Goal: Transaction & Acquisition: Book appointment/travel/reservation

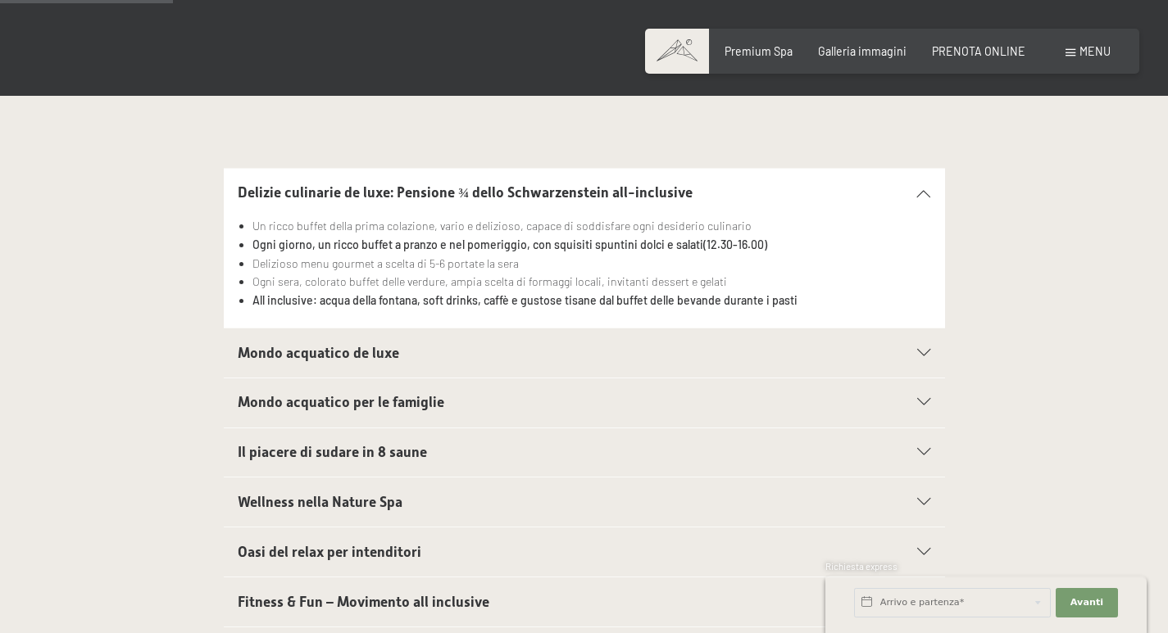
scroll to position [492, 0]
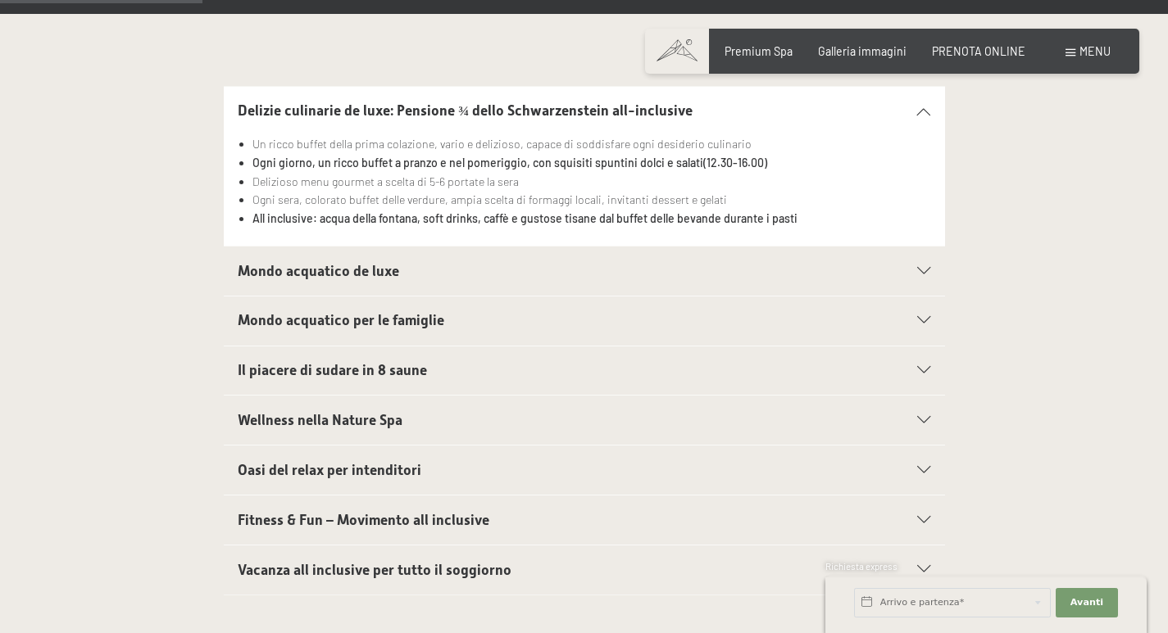
click at [929, 420] on icon at bounding box center [923, 420] width 13 height 7
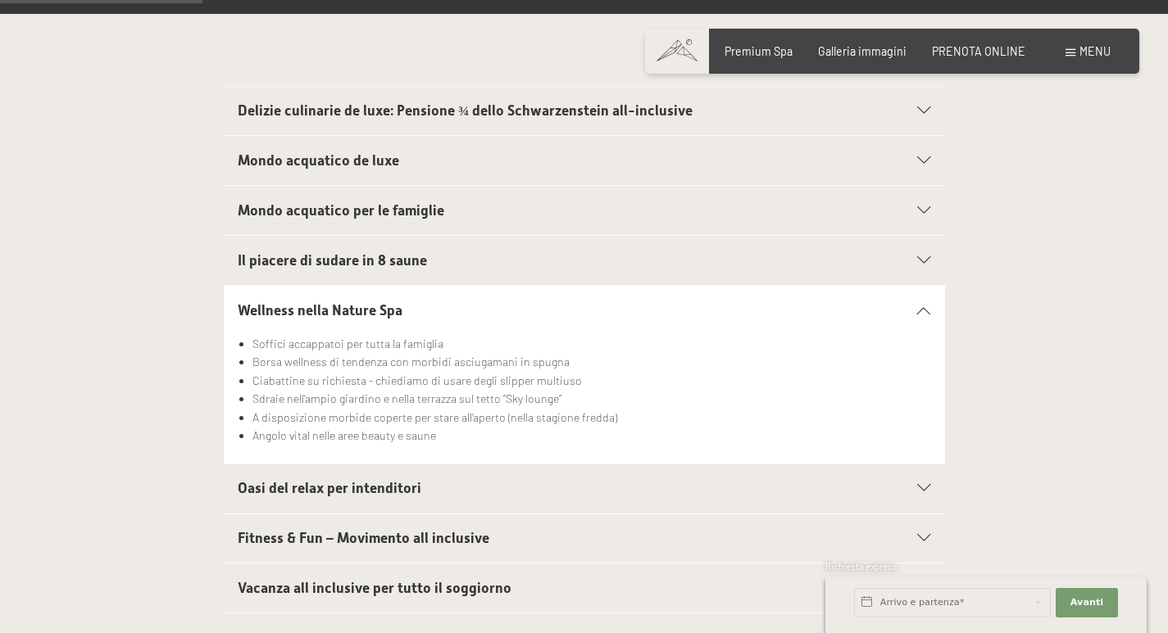
click at [924, 257] on icon at bounding box center [923, 260] width 13 height 7
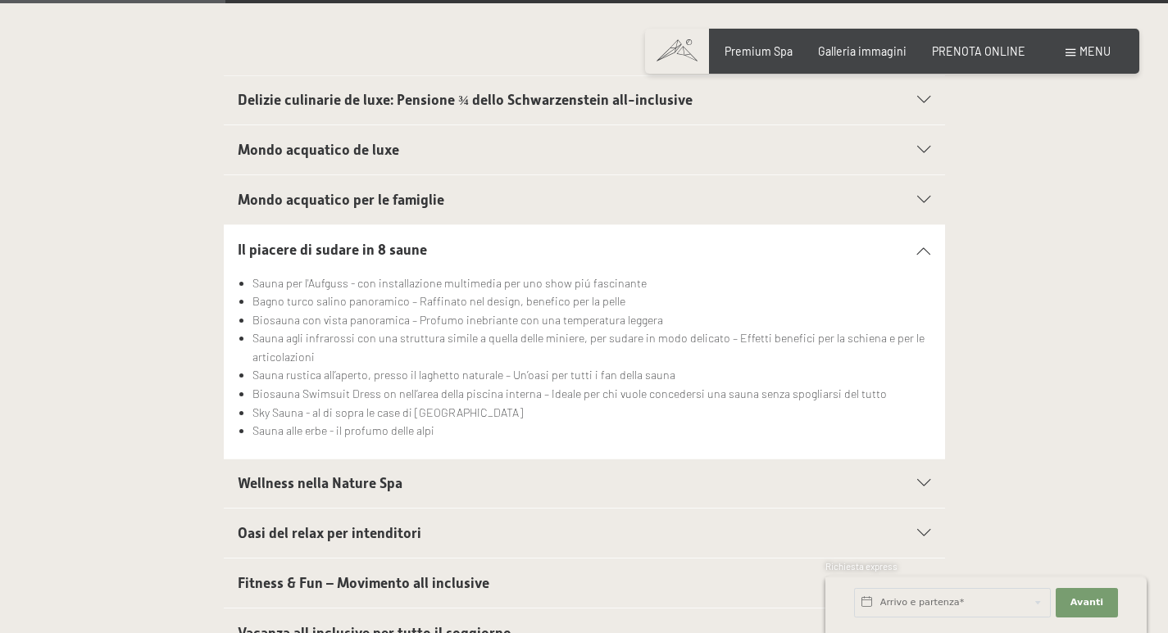
scroll to position [574, 0]
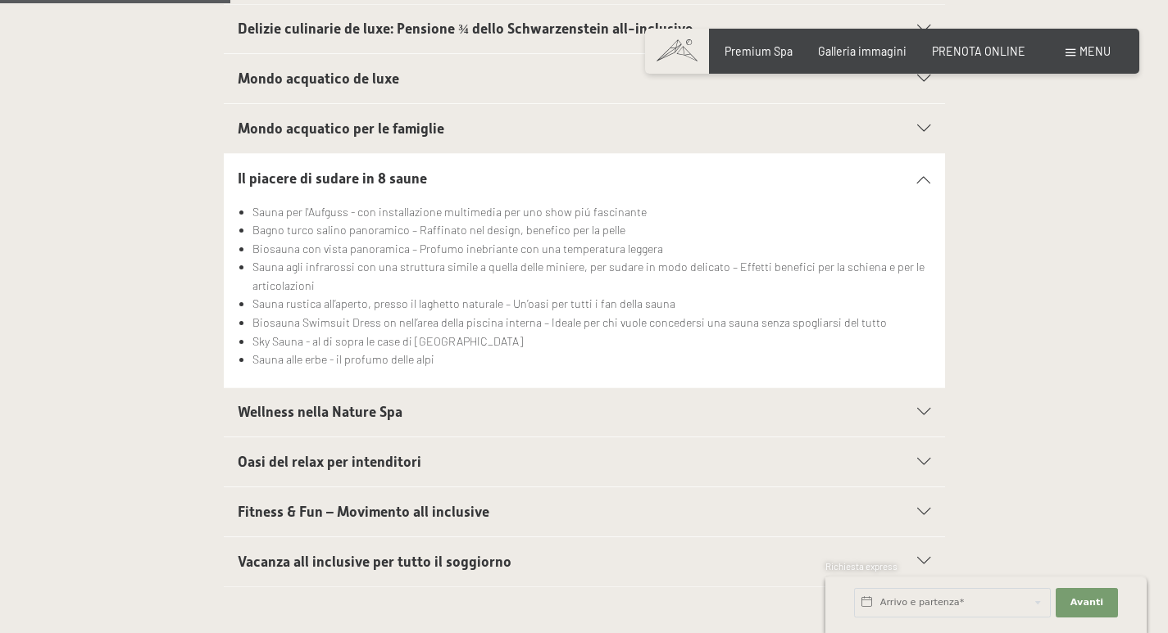
click at [915, 410] on div at bounding box center [914, 412] width 31 height 7
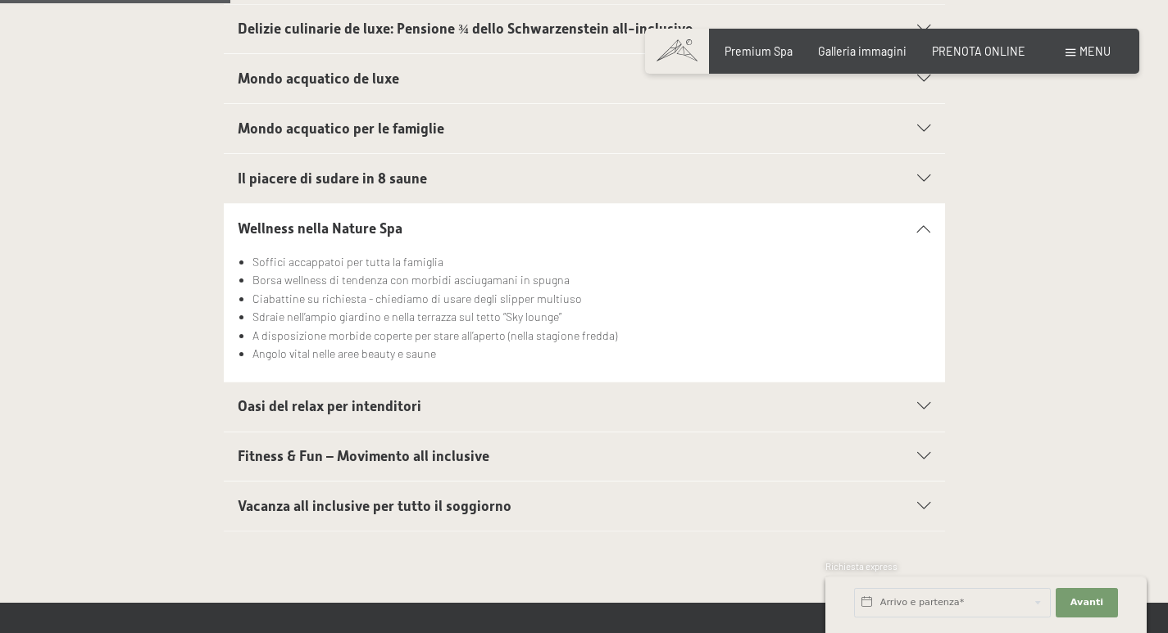
click at [926, 417] on div "Oasi del relax per intenditori" at bounding box center [584, 407] width 692 height 49
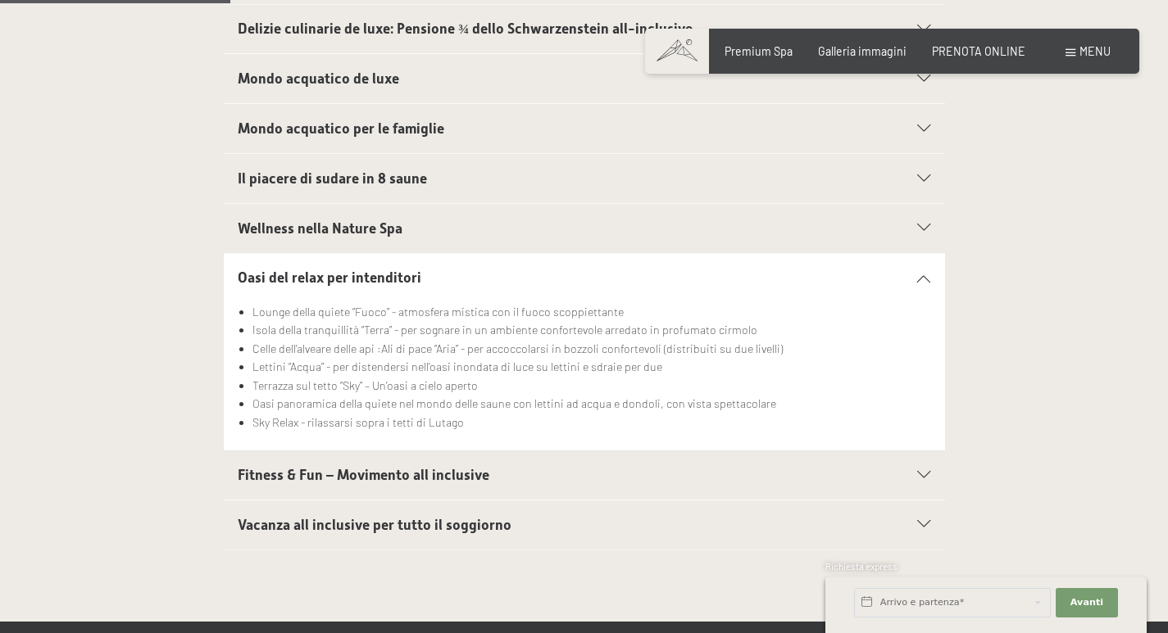
click at [924, 276] on icon at bounding box center [923, 278] width 13 height 7
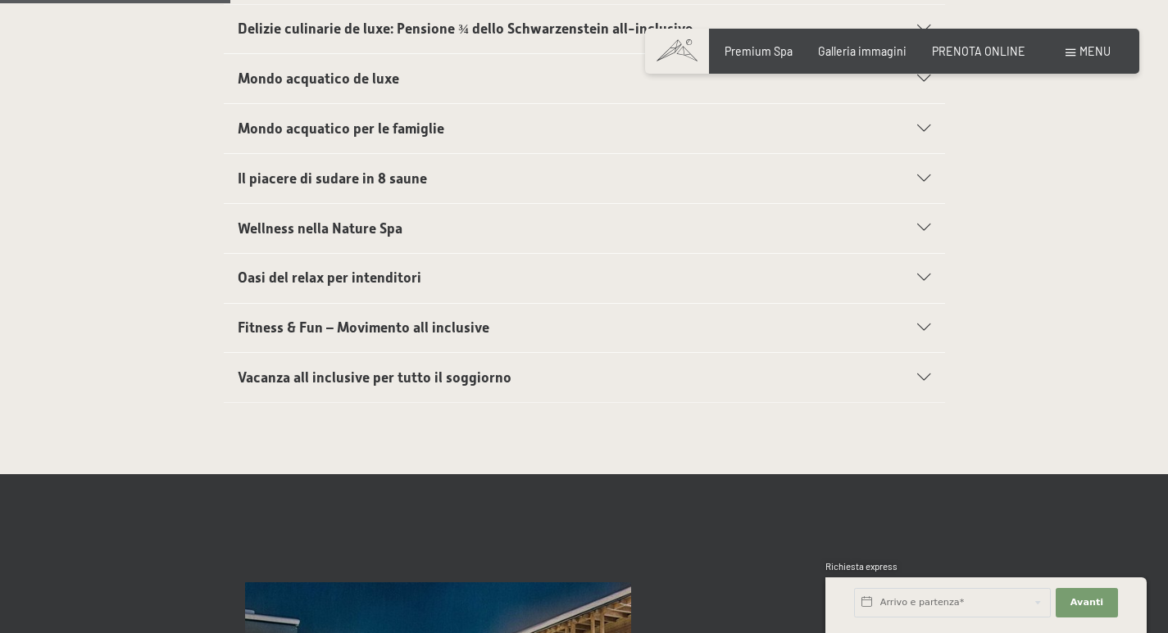
click at [923, 375] on icon at bounding box center [923, 377] width 13 height 7
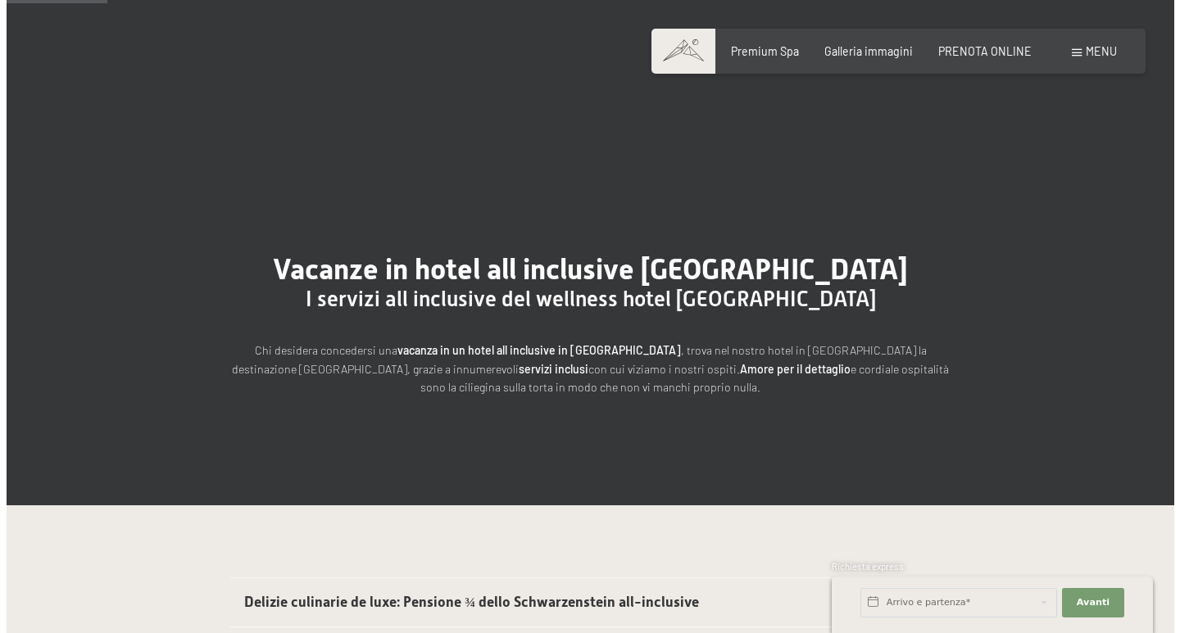
scroll to position [246, 0]
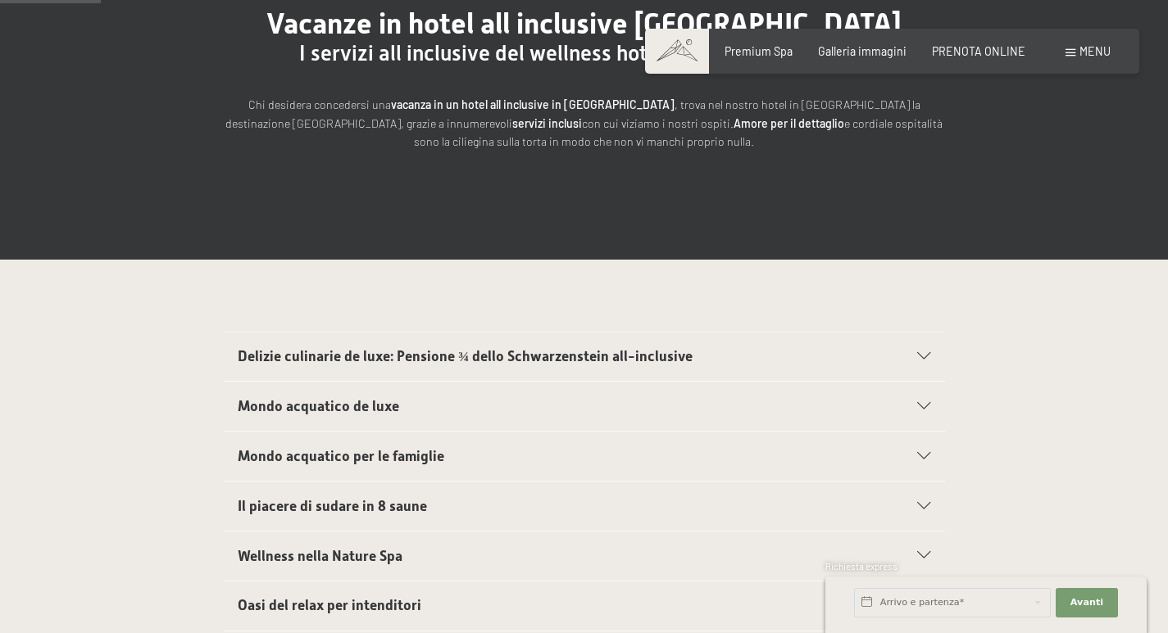
click at [1074, 49] on span at bounding box center [1070, 52] width 10 height 7
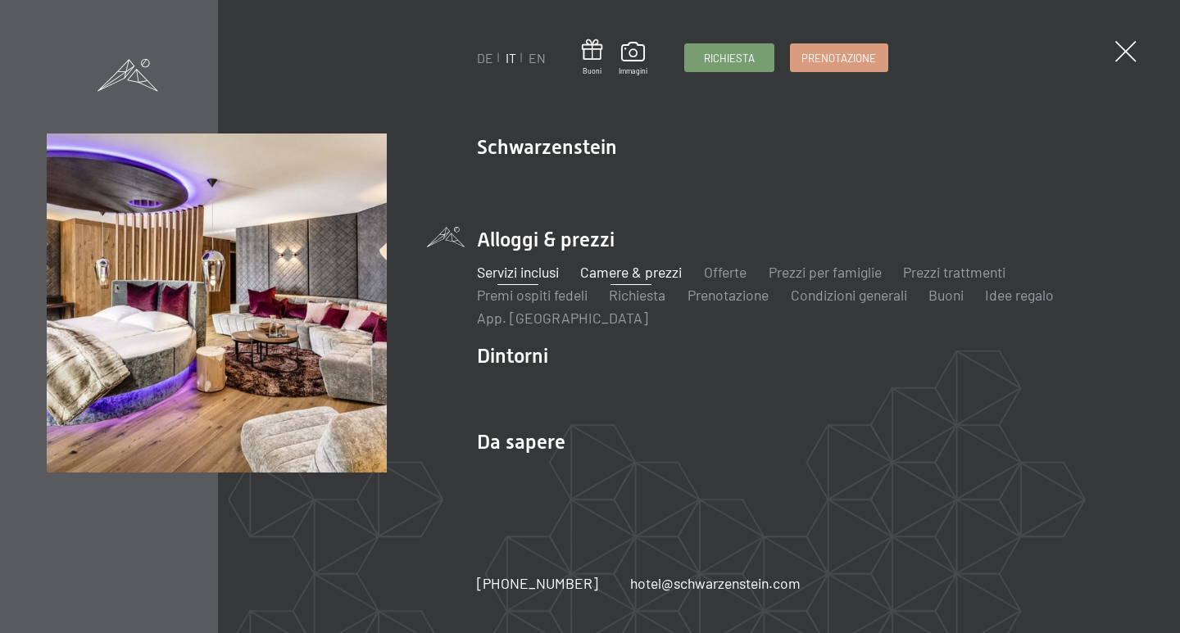
click at [660, 270] on link "Camere & prezzi" at bounding box center [632, 272] width 102 height 18
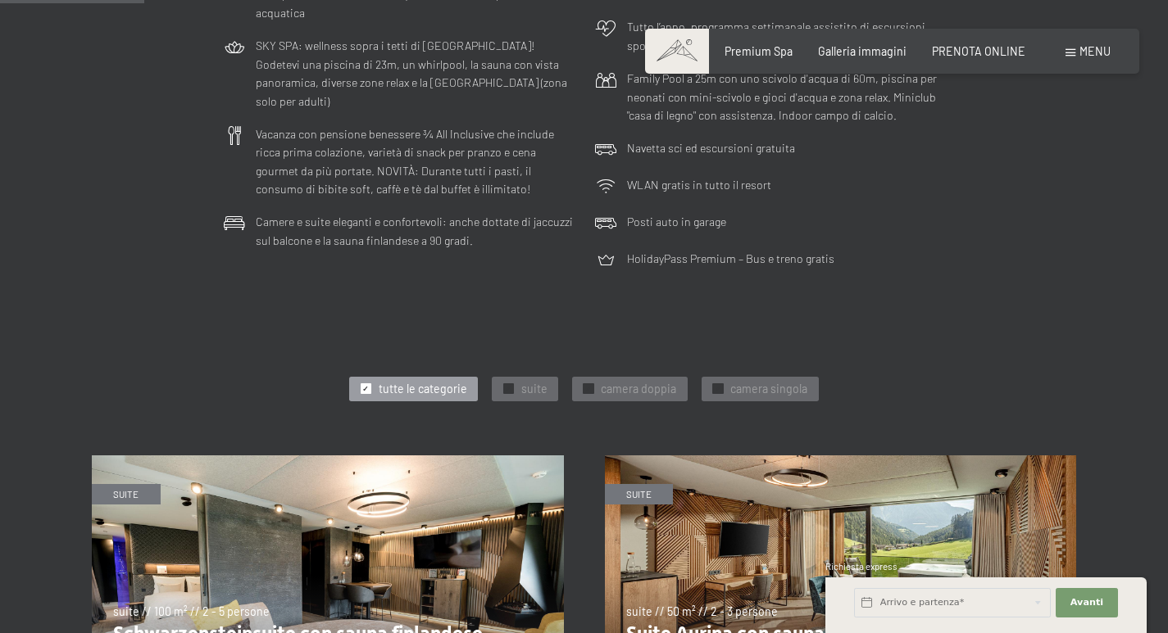
scroll to position [574, 0]
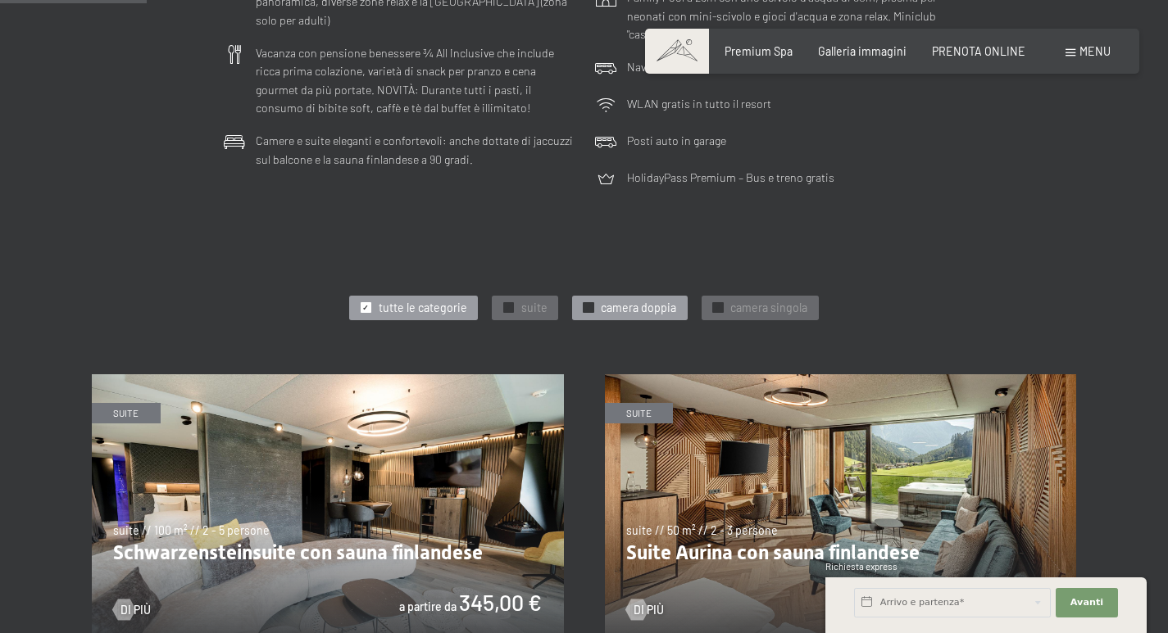
click at [632, 311] on span "camera doppia" at bounding box center [638, 308] width 75 height 16
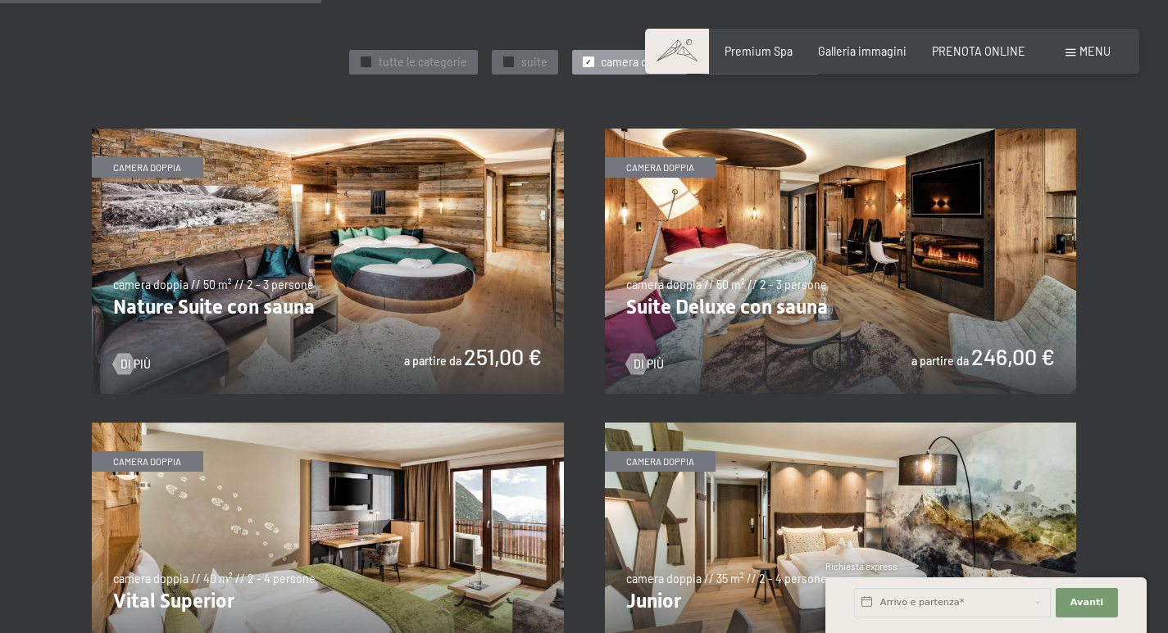
scroll to position [1065, 0]
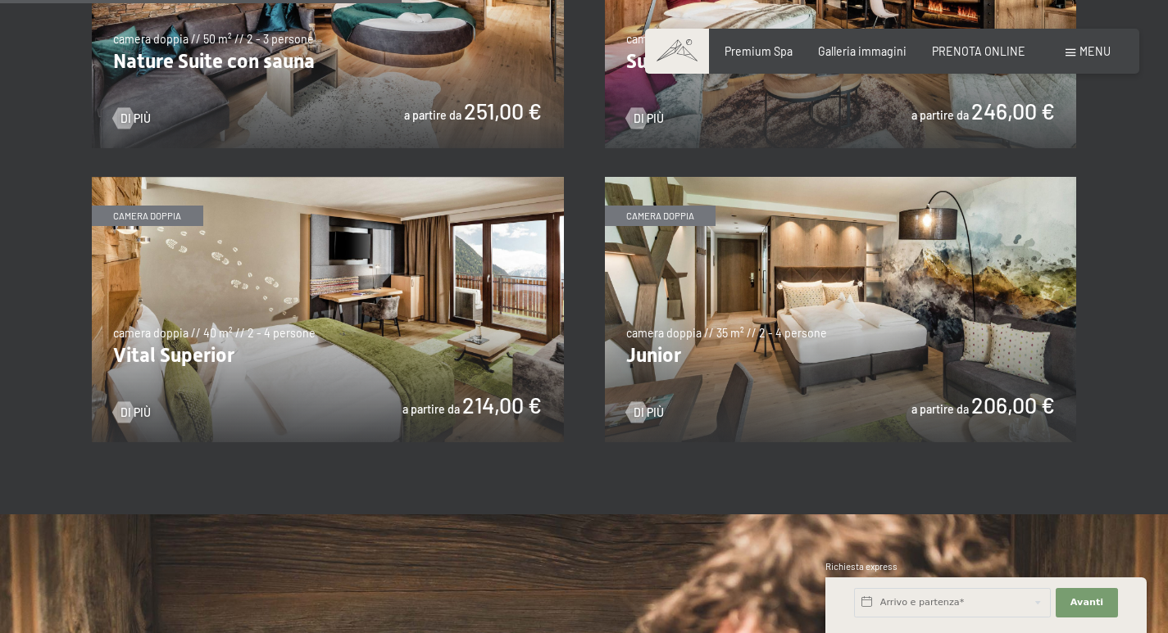
click at [946, 332] on img at bounding box center [841, 310] width 472 height 266
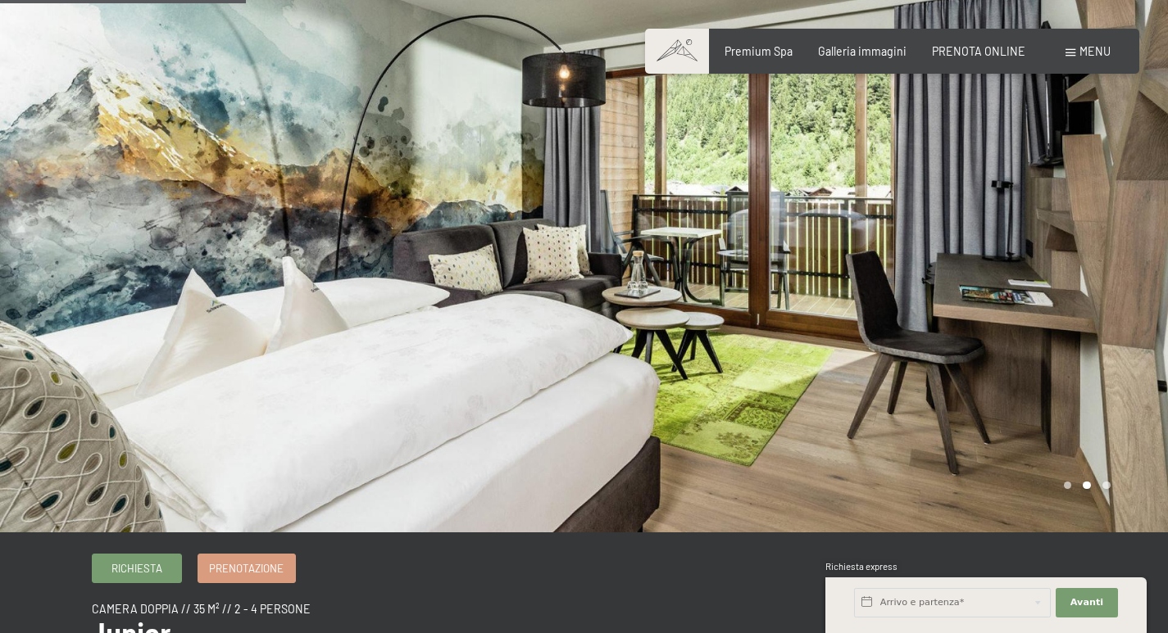
click at [263, 561] on span "Prenotazione" at bounding box center [246, 568] width 75 height 15
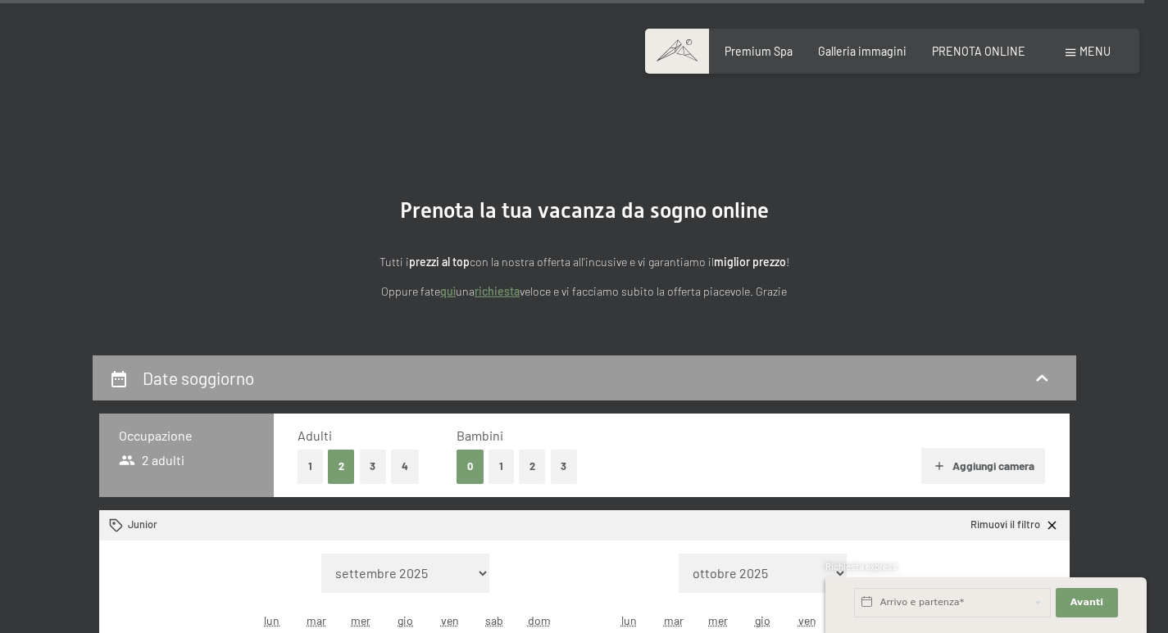
scroll to position [1414, 0]
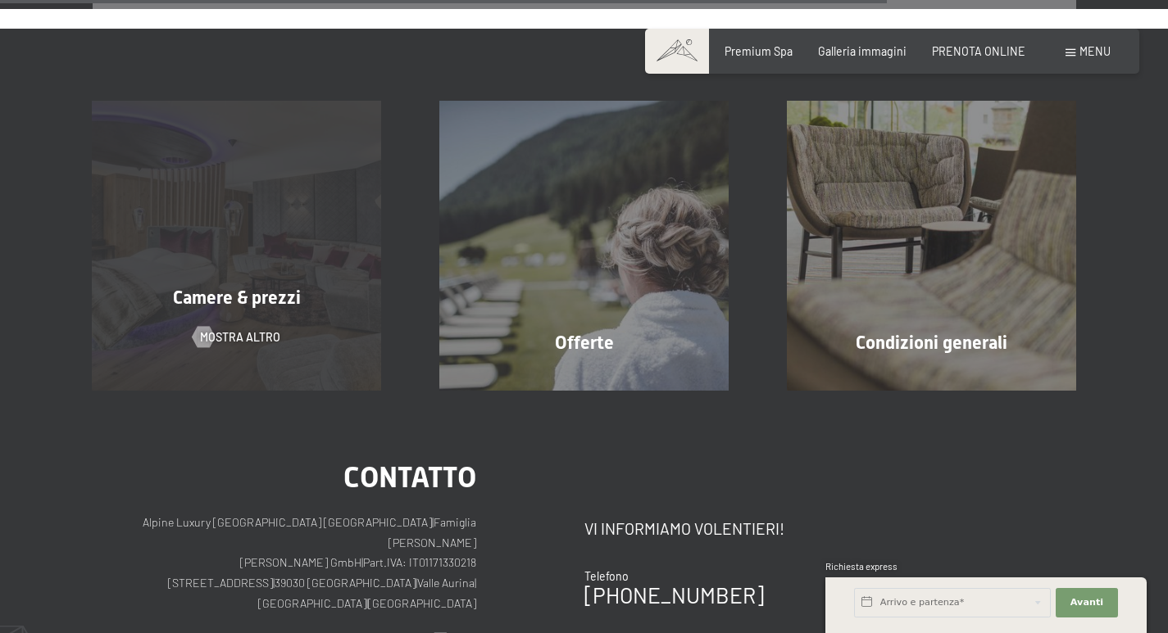
click at [270, 250] on div "Camere & prezzi mostra altro" at bounding box center [236, 245] width 347 height 289
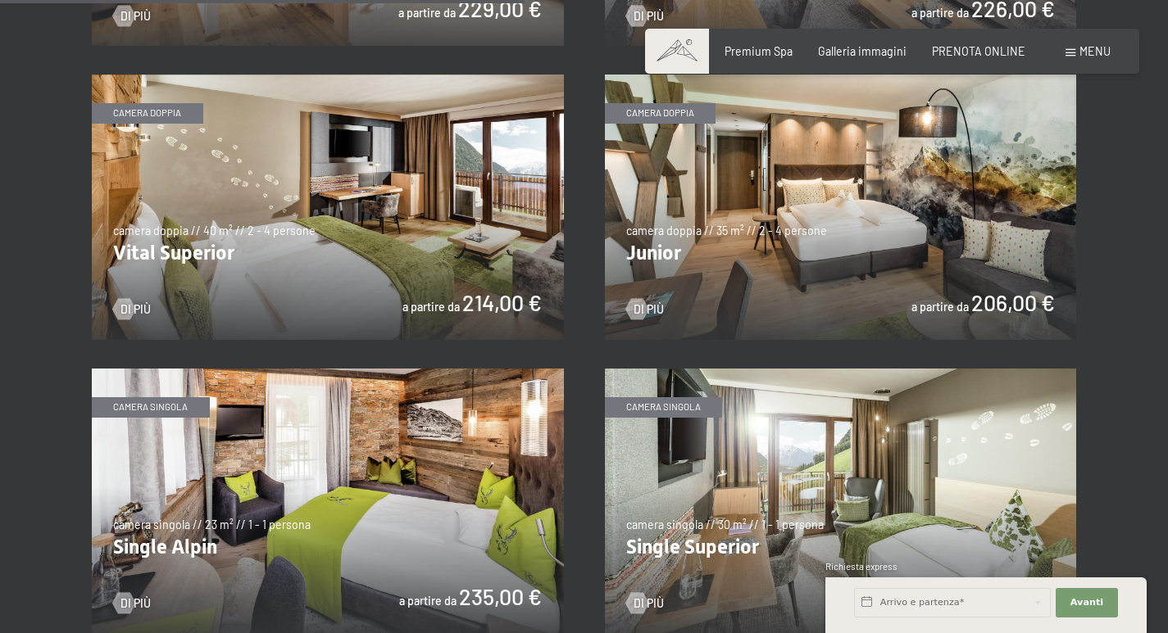
scroll to position [2049, 0]
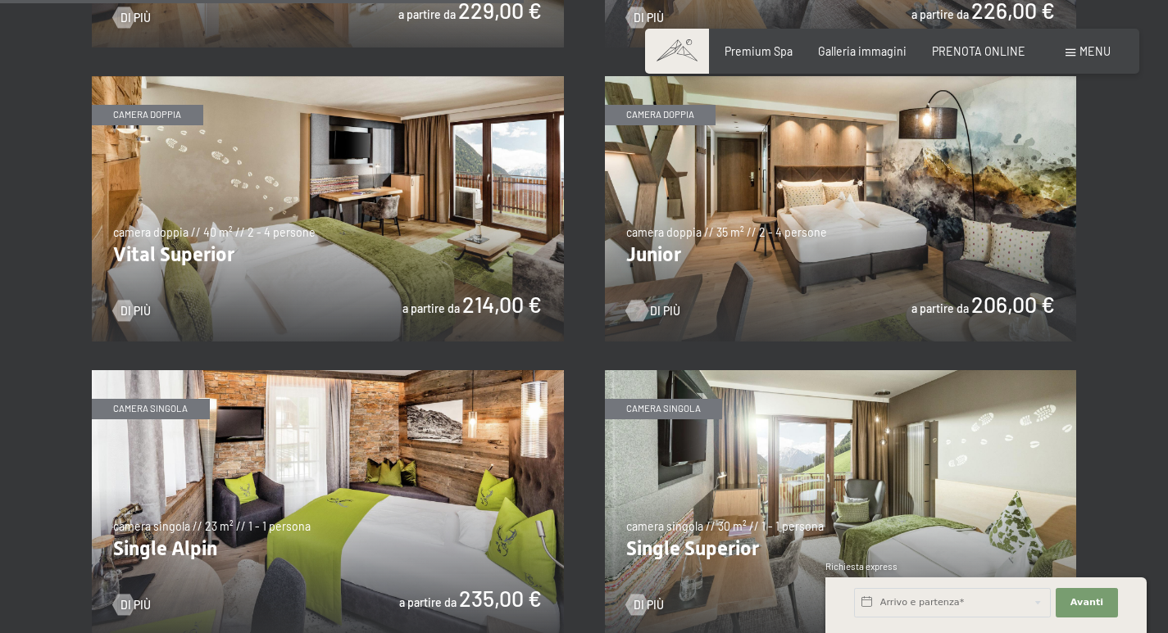
click at [642, 308] on div at bounding box center [636, 311] width 12 height 21
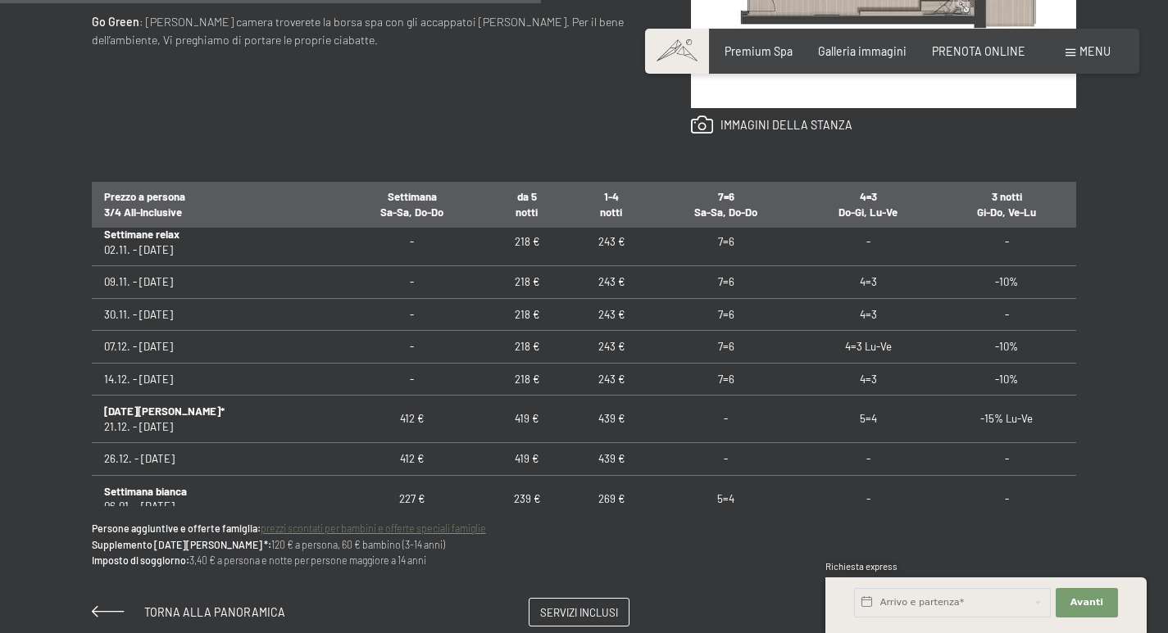
scroll to position [246, 0]
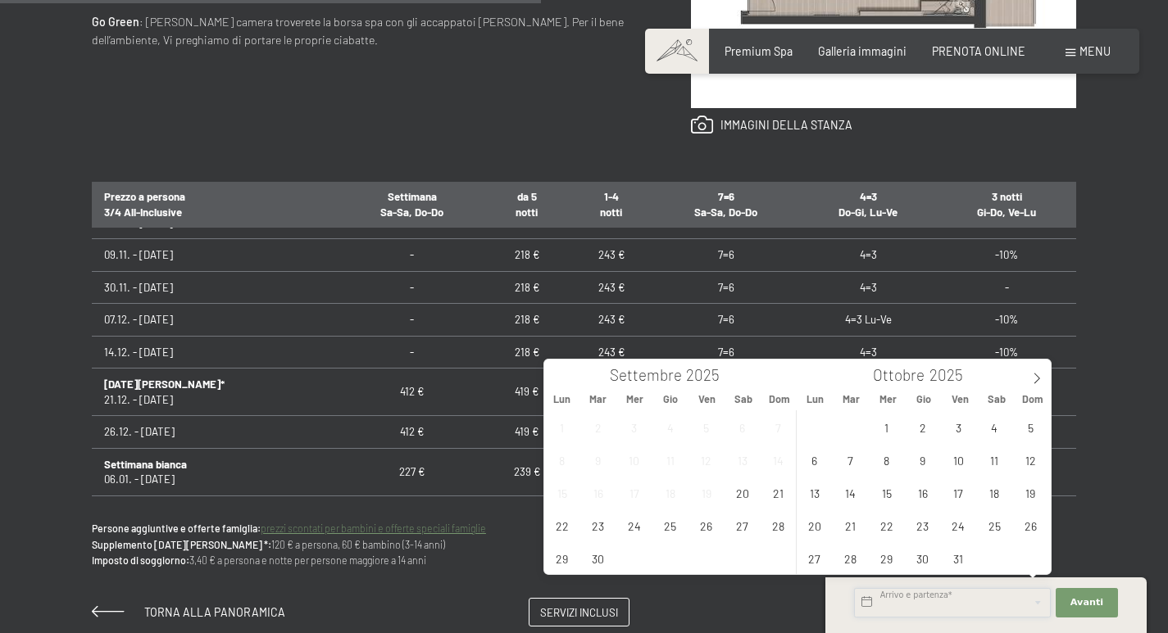
click at [993, 601] on input "text" at bounding box center [952, 603] width 197 height 30
click at [1032, 378] on icon at bounding box center [1036, 378] width 11 height 11
click at [964, 420] on span "5" at bounding box center [958, 427] width 32 height 32
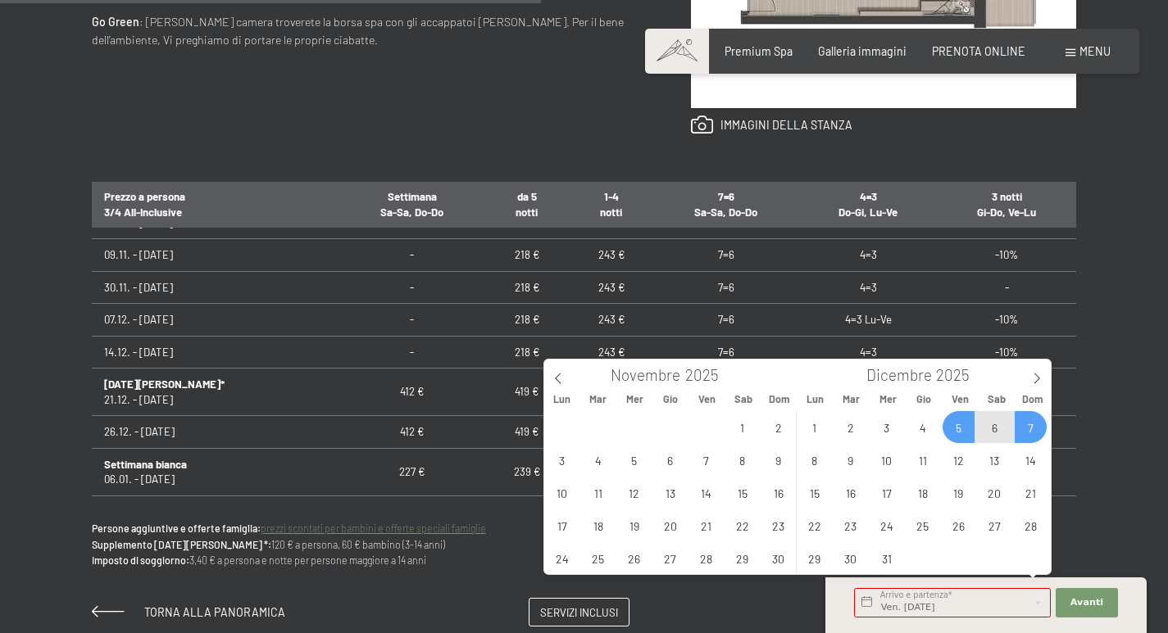
click at [1037, 420] on span "7" at bounding box center [1030, 427] width 32 height 32
type input "Ven. 05/12/2025 - Dom. 07/12/2025"
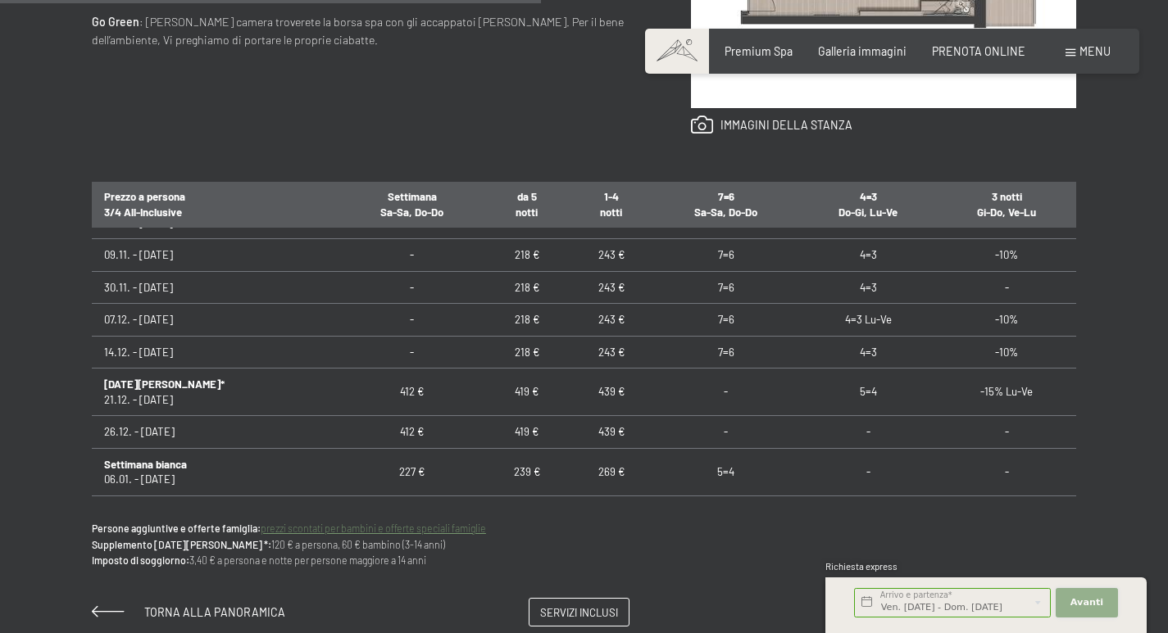
scroll to position [0, 0]
click at [1082, 602] on span "Avanti" at bounding box center [1086, 603] width 33 height 13
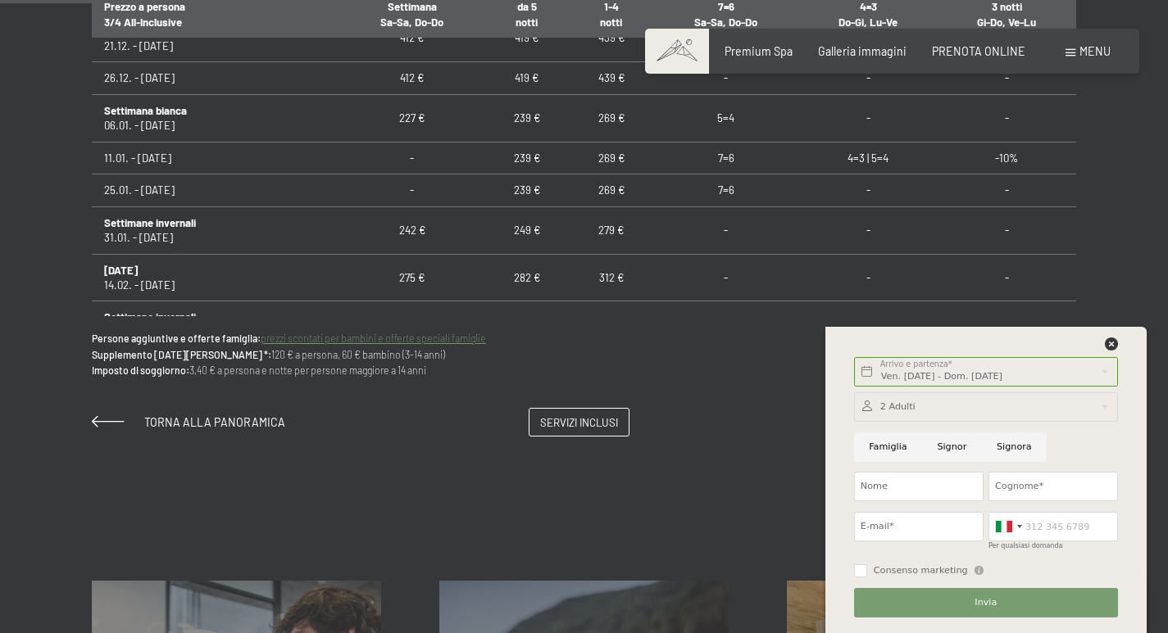
scroll to position [1147, 0]
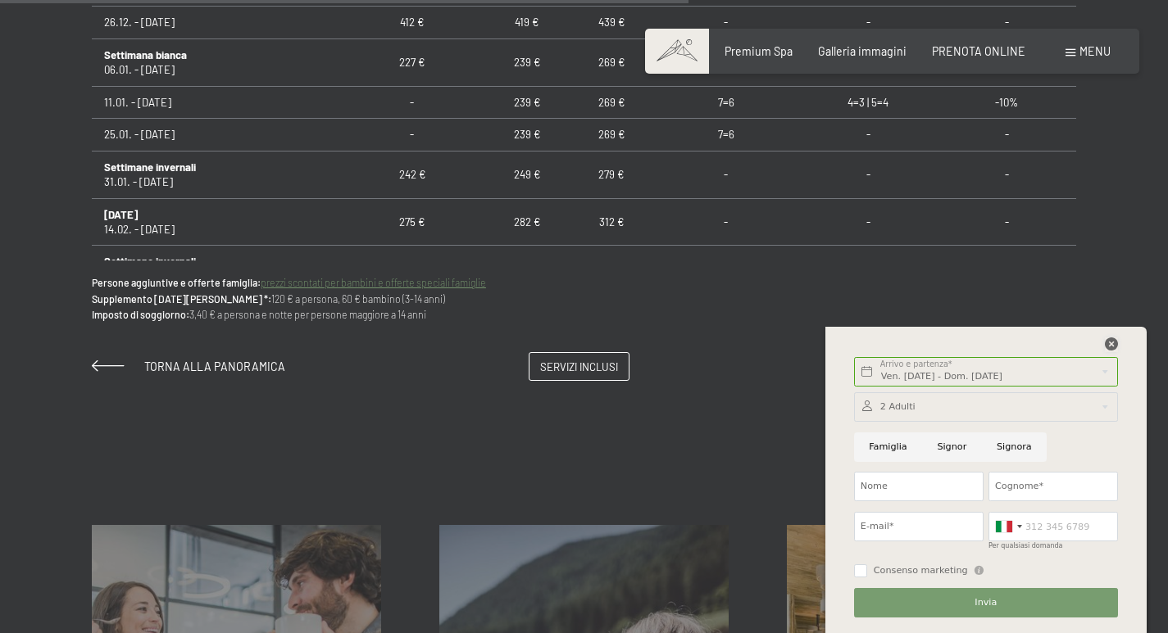
click at [1107, 344] on icon at bounding box center [1111, 344] width 13 height 13
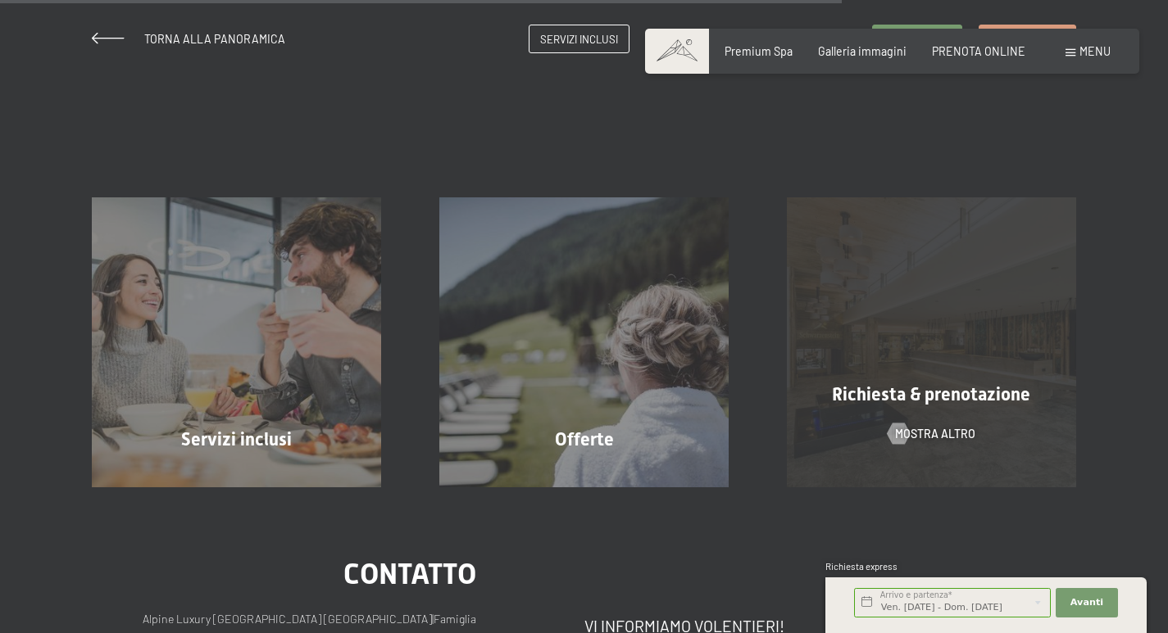
scroll to position [1393, 0]
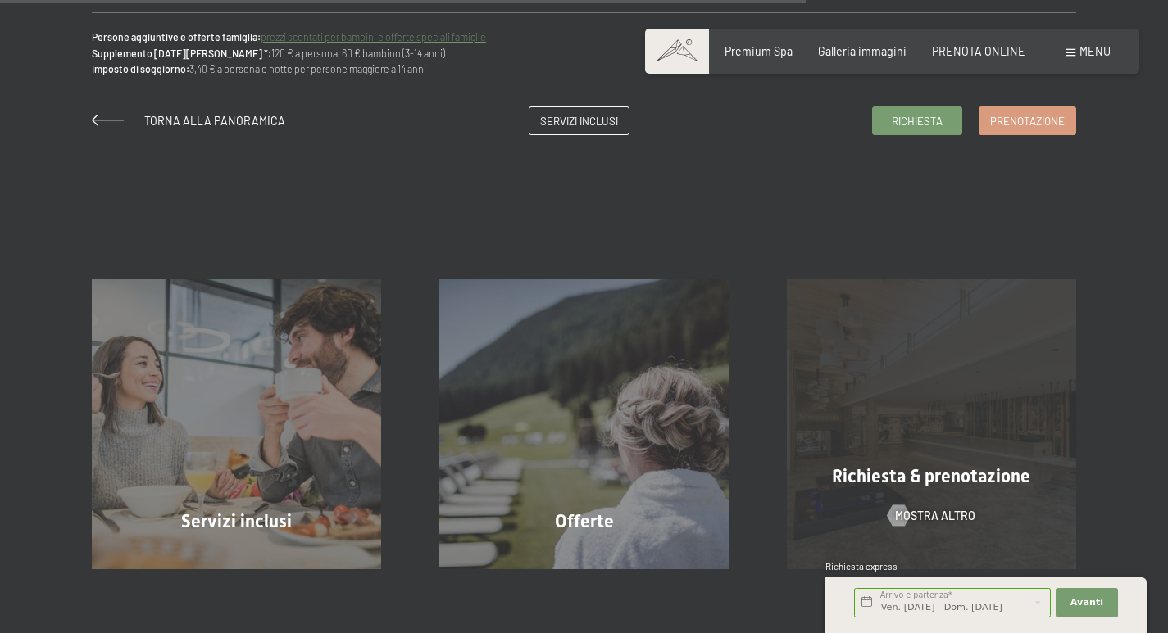
click at [919, 482] on span "Richiesta & prenotazione" at bounding box center [931, 476] width 198 height 20
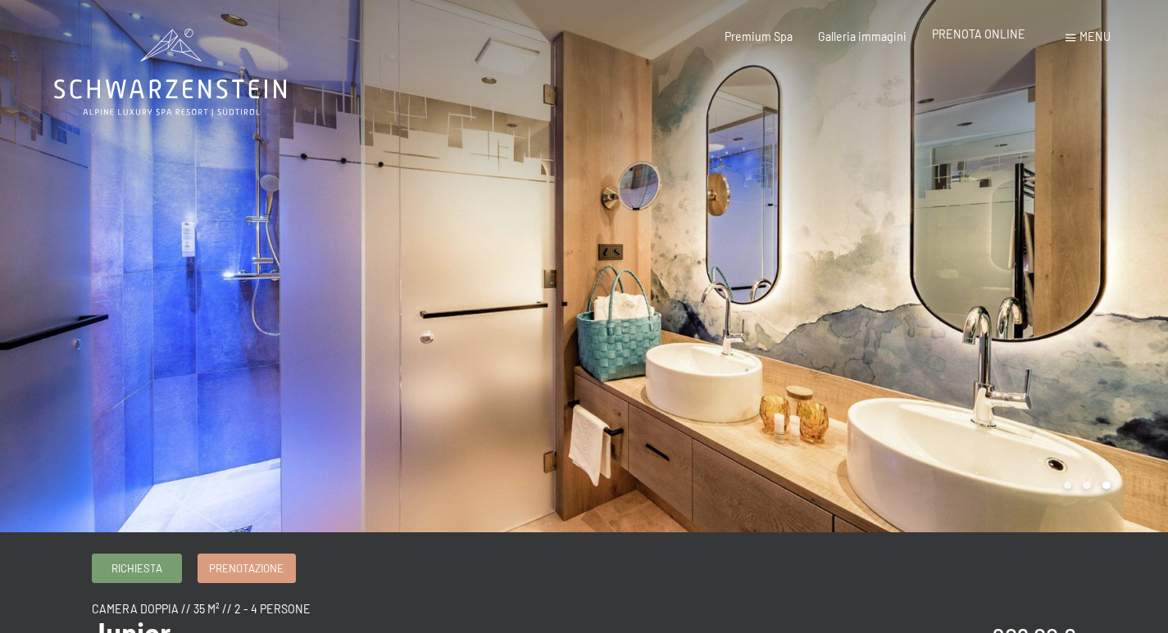
click at [986, 30] on span "PRENOTA ONLINE" at bounding box center [978, 34] width 93 height 14
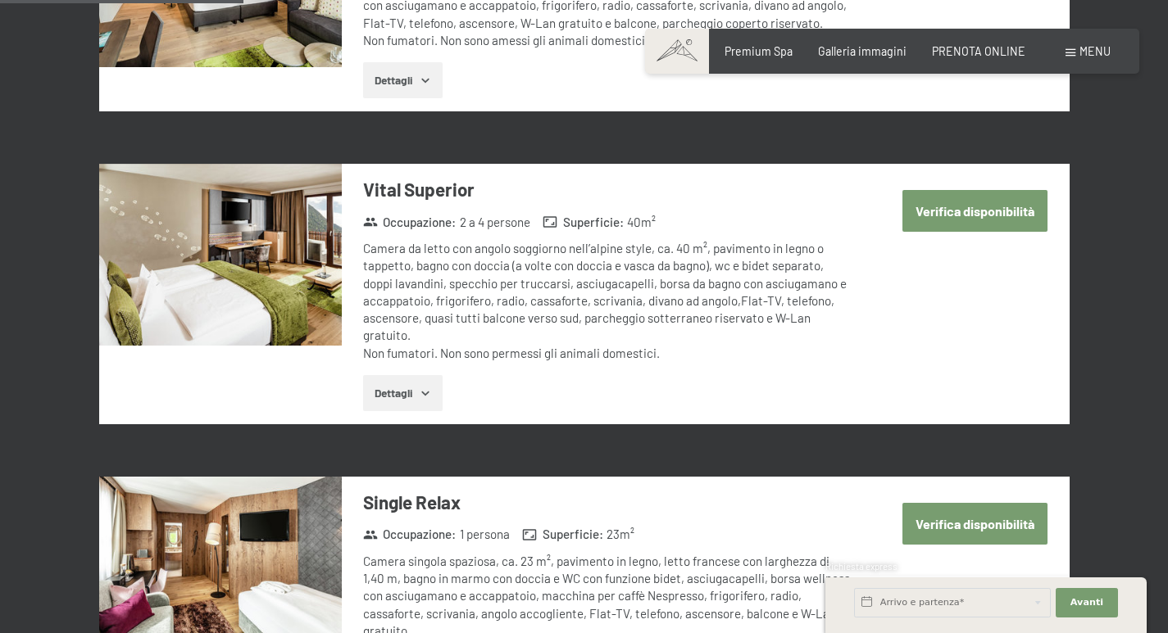
scroll to position [931, 0]
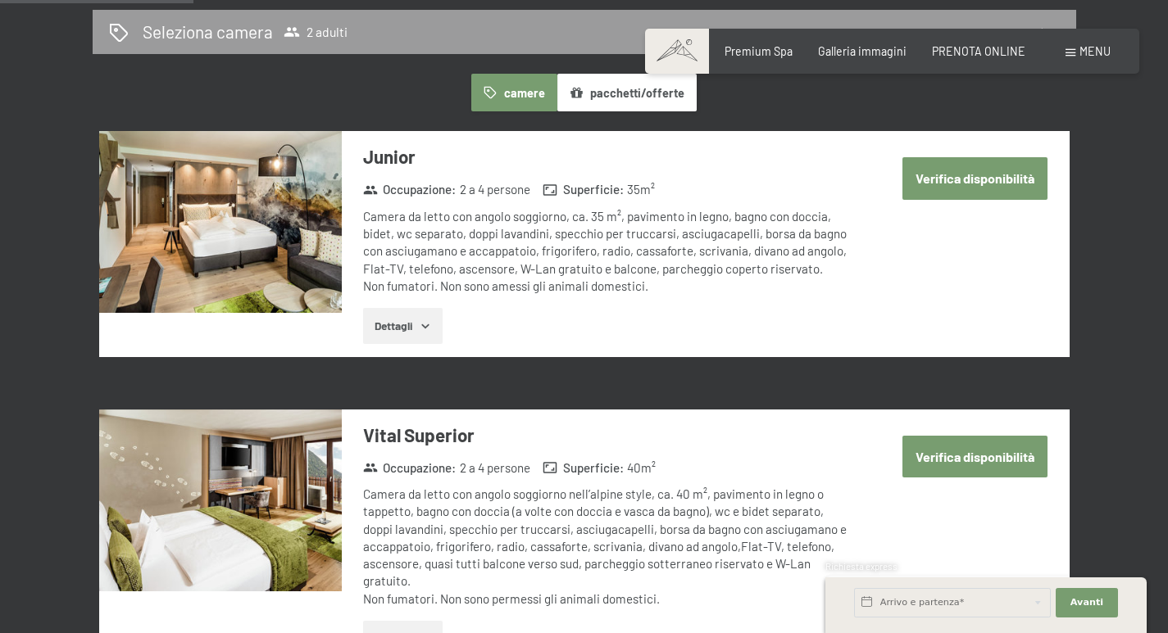
click at [922, 169] on button "Verifica disponibilità" at bounding box center [974, 178] width 145 height 42
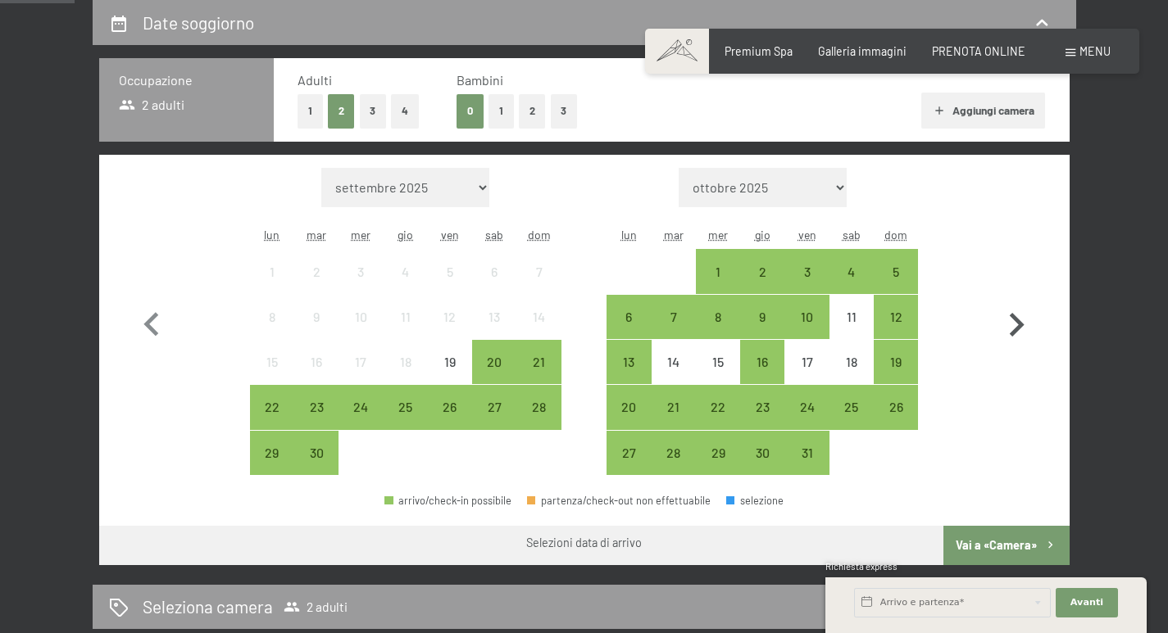
click at [1003, 326] on icon "button" at bounding box center [1016, 326] width 48 height 48
select select "2025-10-01"
select select "2025-11-01"
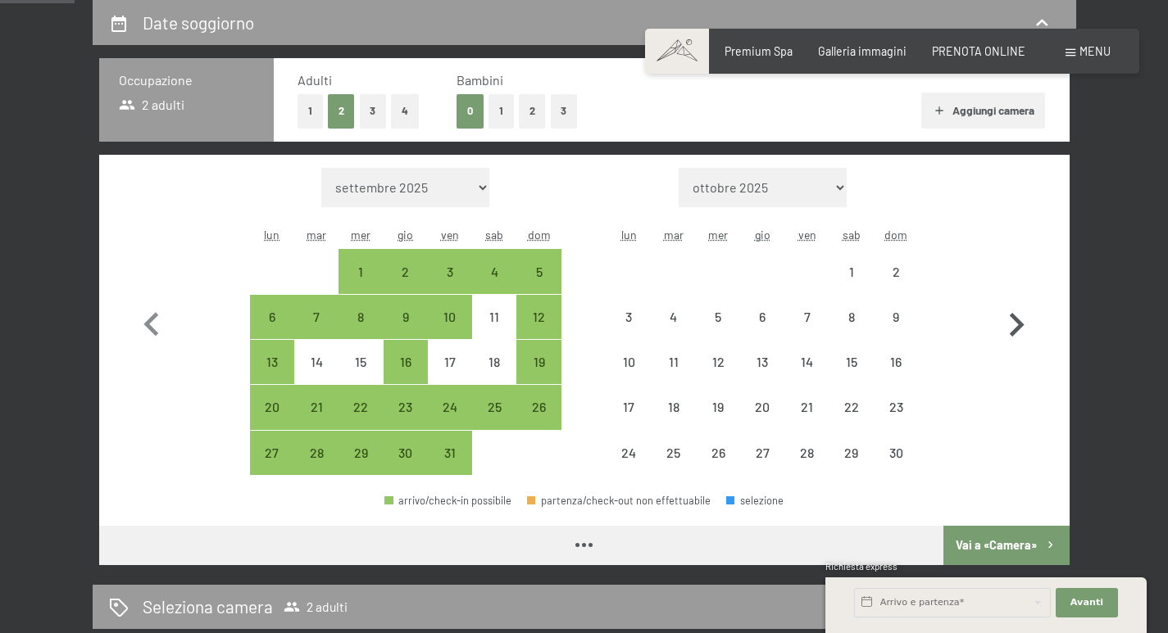
click at [1003, 326] on icon "button" at bounding box center [1016, 326] width 48 height 48
select select "2025-11-01"
select select "2025-12-01"
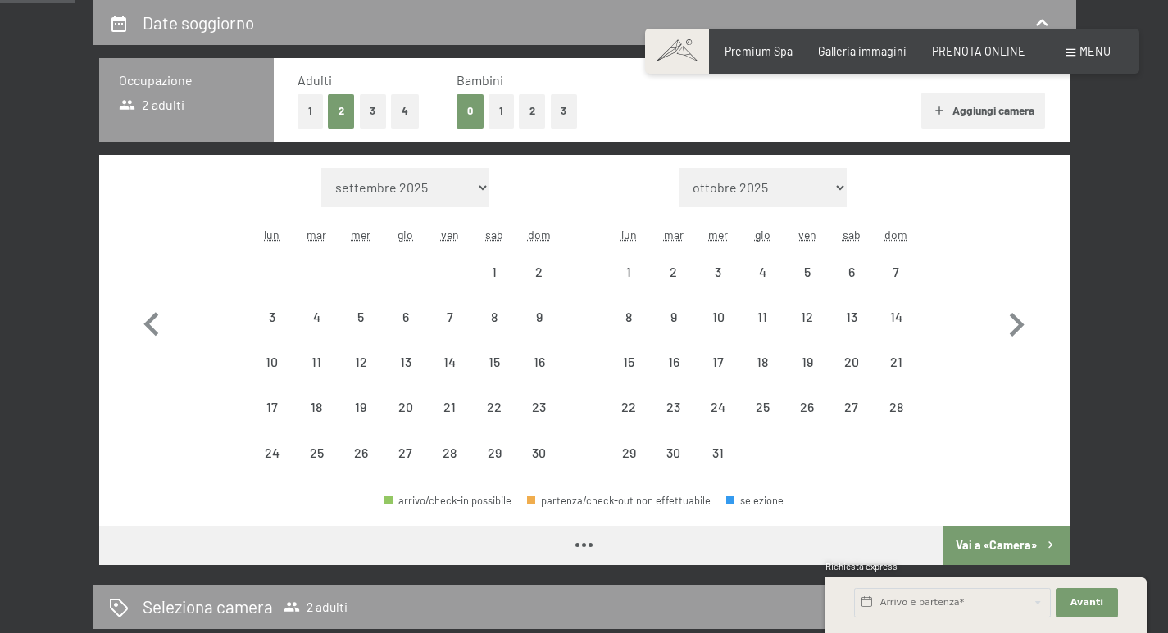
select select "2025-11-01"
select select "2025-12-01"
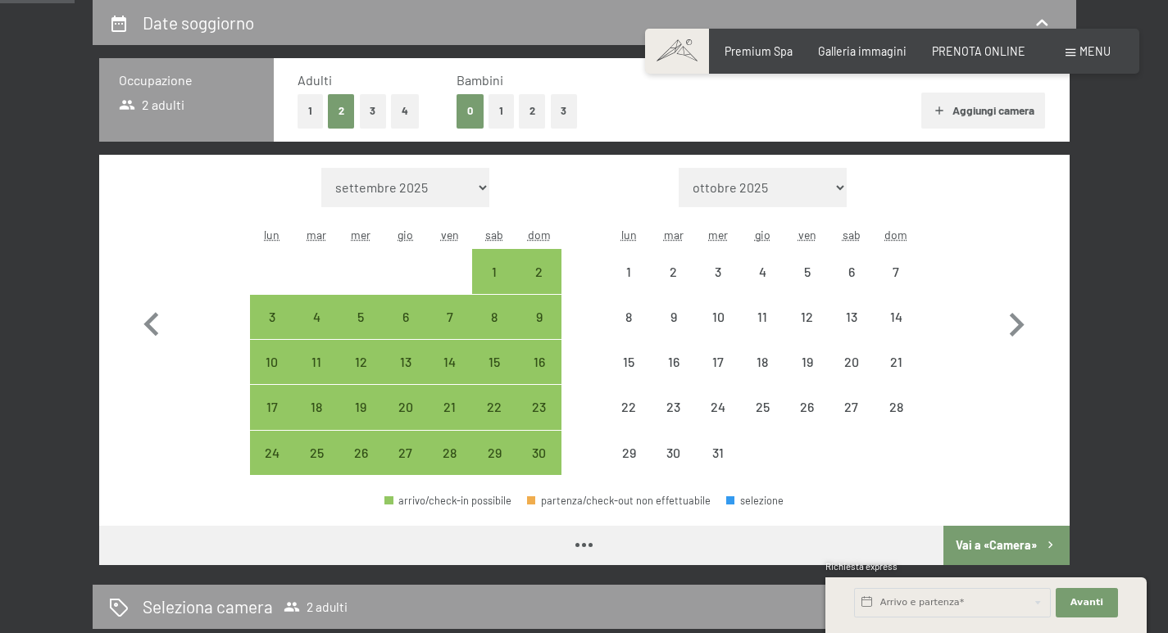
select select "2025-11-01"
select select "2025-12-01"
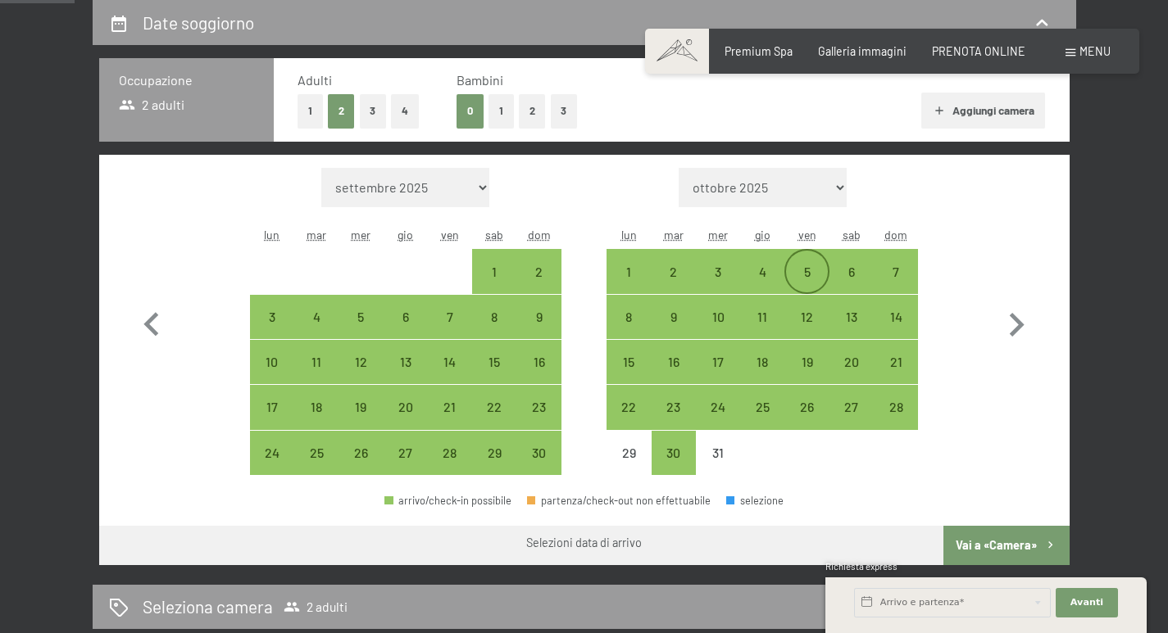
click at [815, 266] on div "5" at bounding box center [806, 286] width 41 height 41
select select "2025-11-01"
select select "2025-12-01"
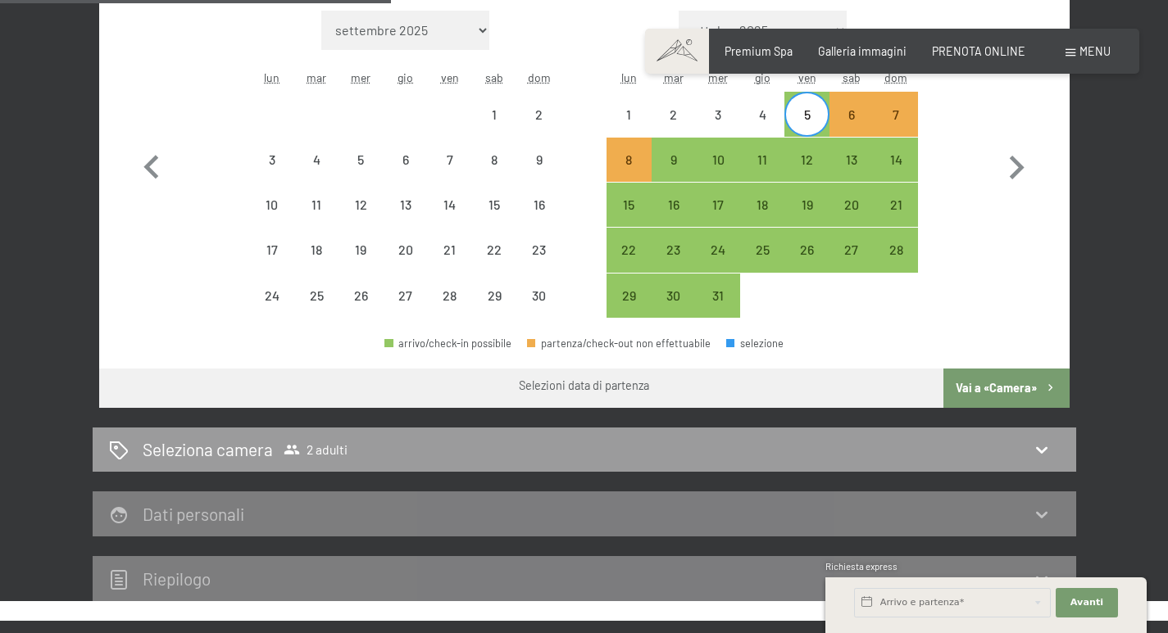
scroll to position [520, 0]
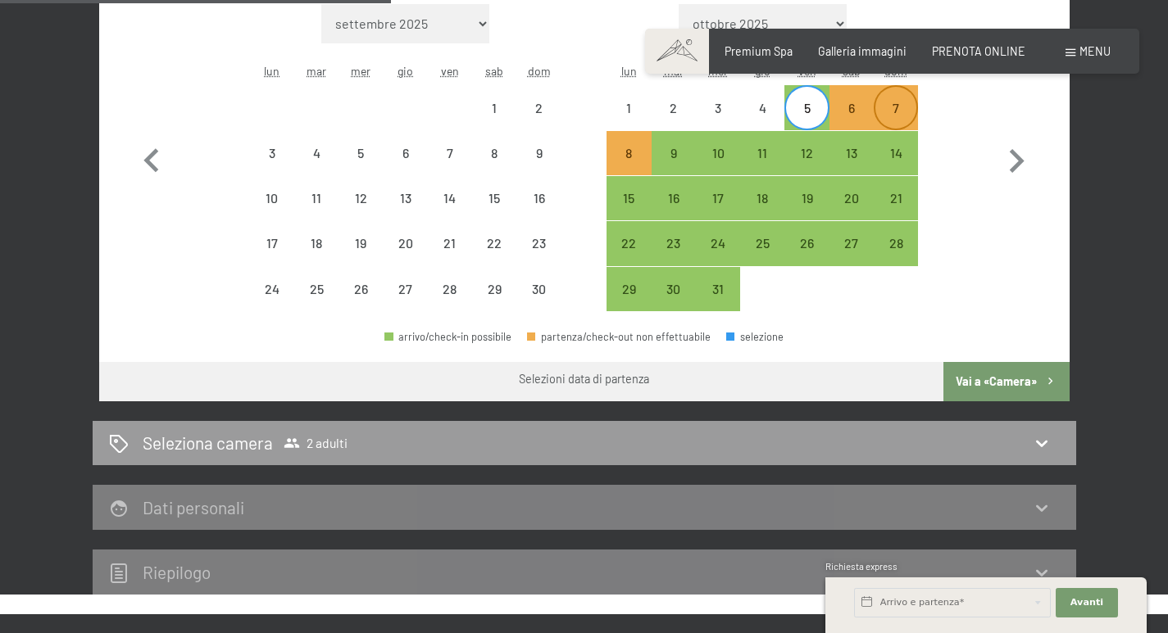
click at [901, 102] on div "7" at bounding box center [895, 122] width 41 height 41
select select "2025-11-01"
select select "2025-12-01"
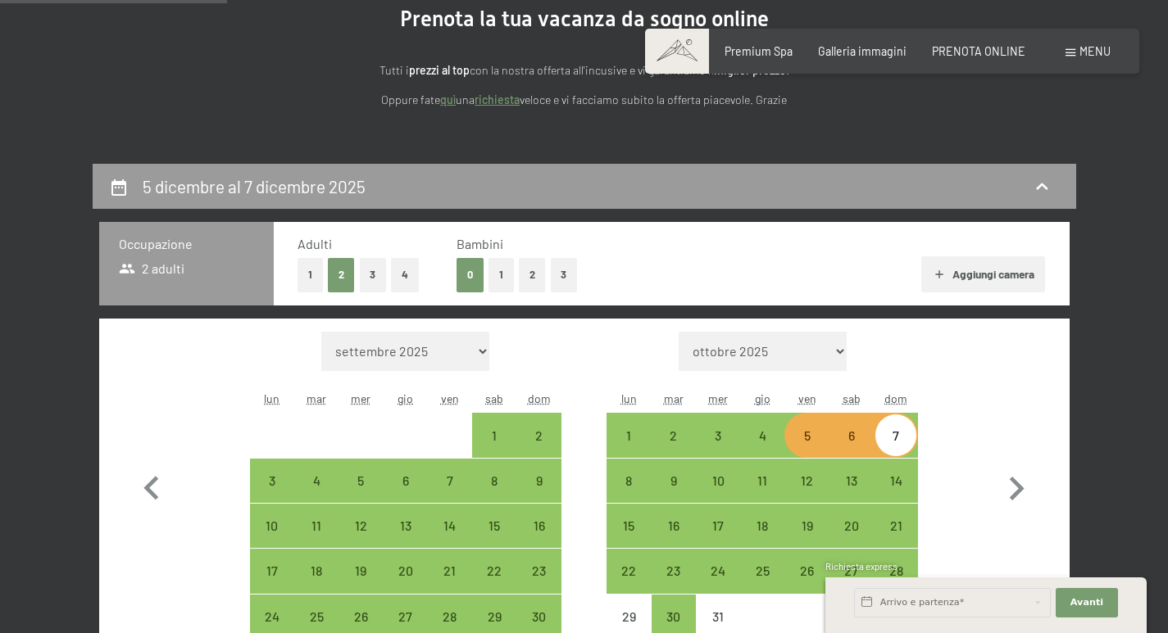
scroll to position [356, 0]
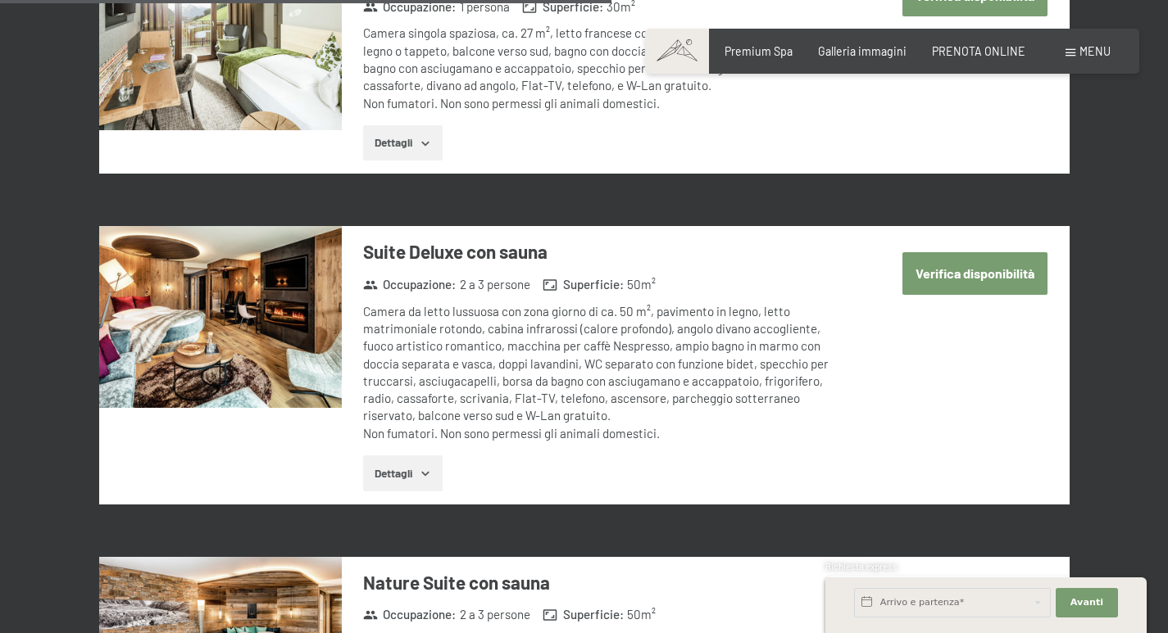
scroll to position [2939, 0]
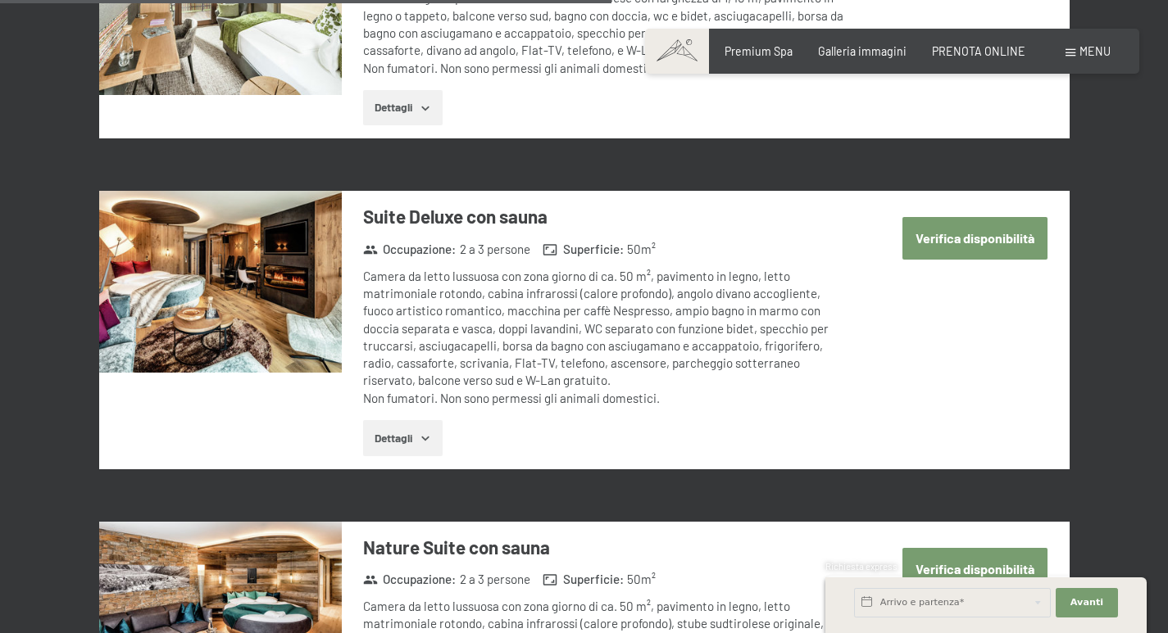
click at [942, 217] on button "Verifica disponibilità" at bounding box center [974, 238] width 145 height 42
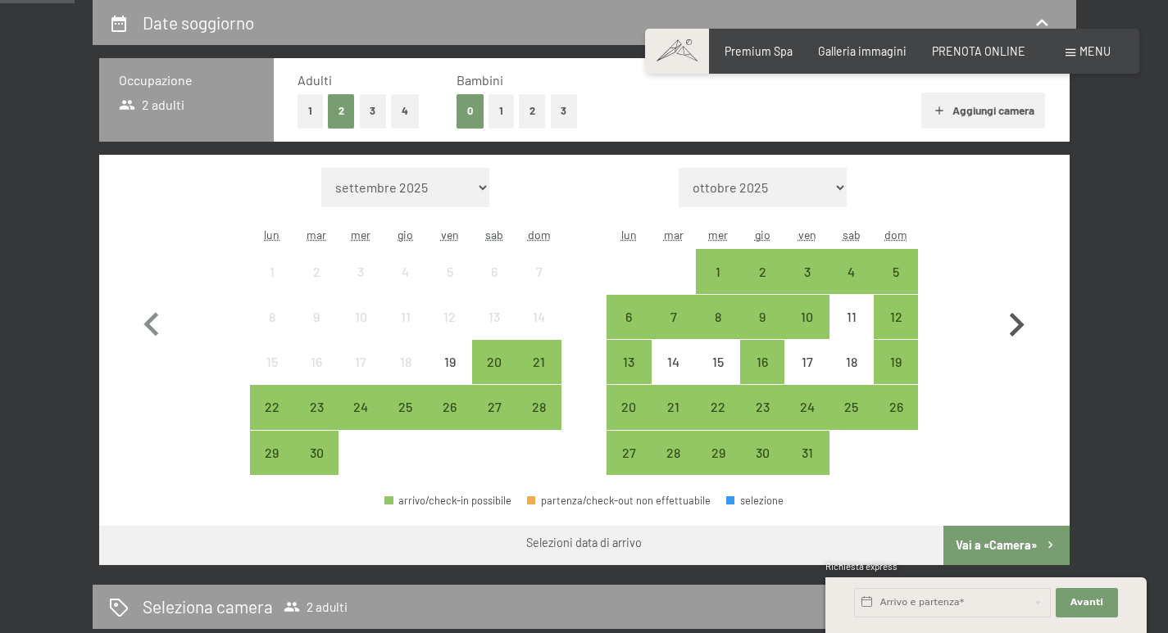
click at [1005, 313] on icon "button" at bounding box center [1016, 326] width 48 height 48
select select "[DATE]"
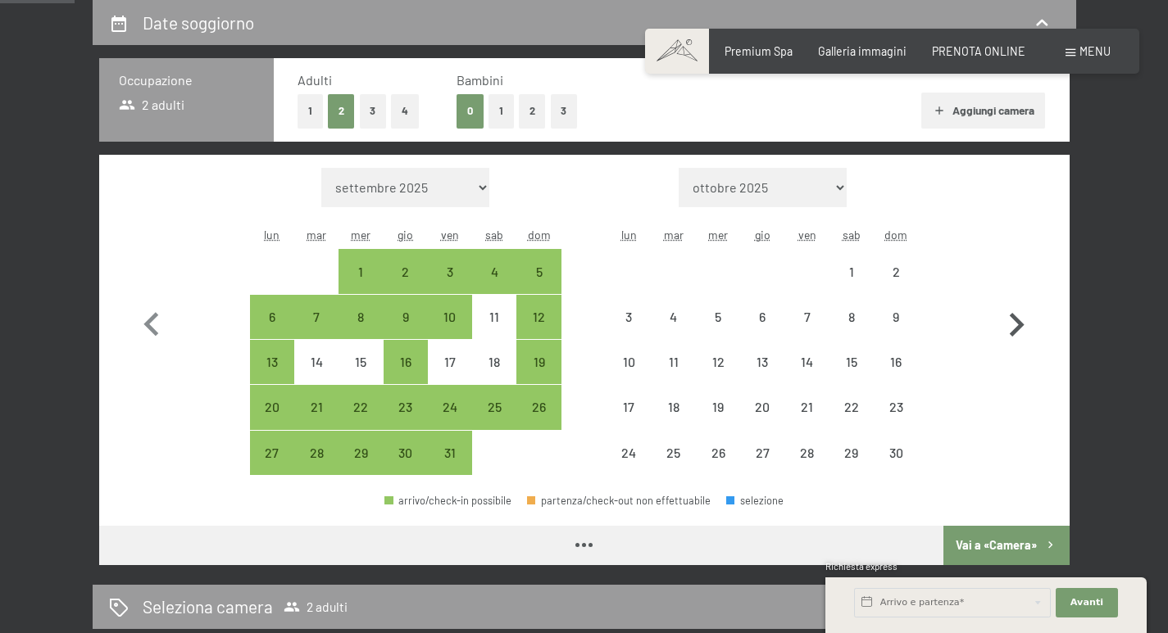
click at [1005, 313] on icon "button" at bounding box center [1016, 326] width 48 height 48
select select "[DATE]"
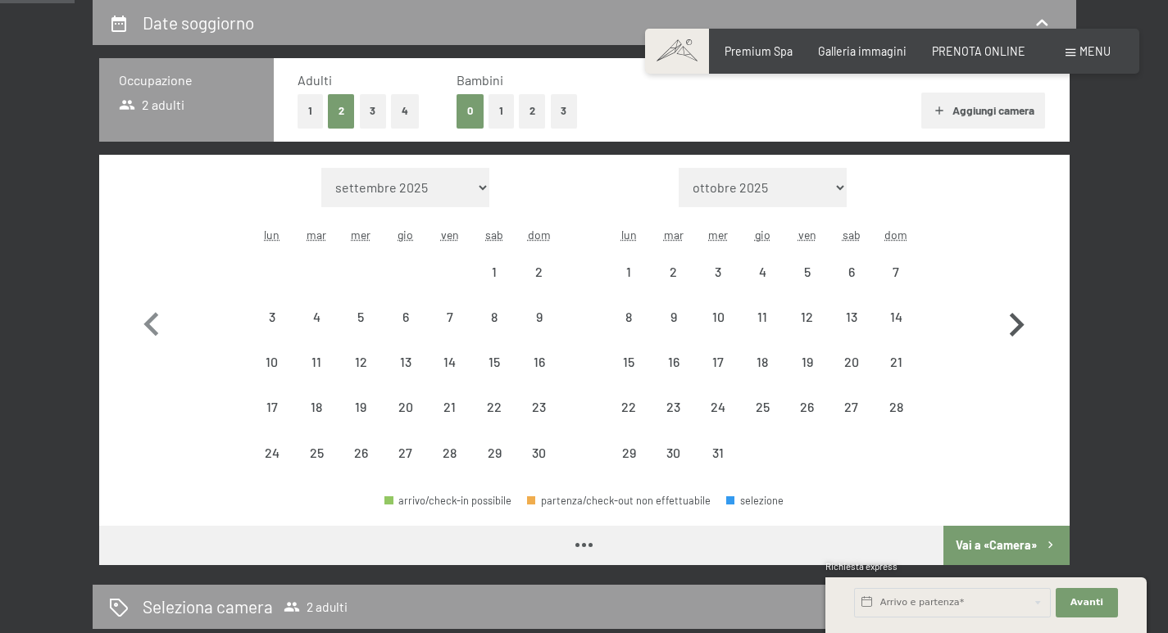
select select "[DATE]"
select select "2025-12-01"
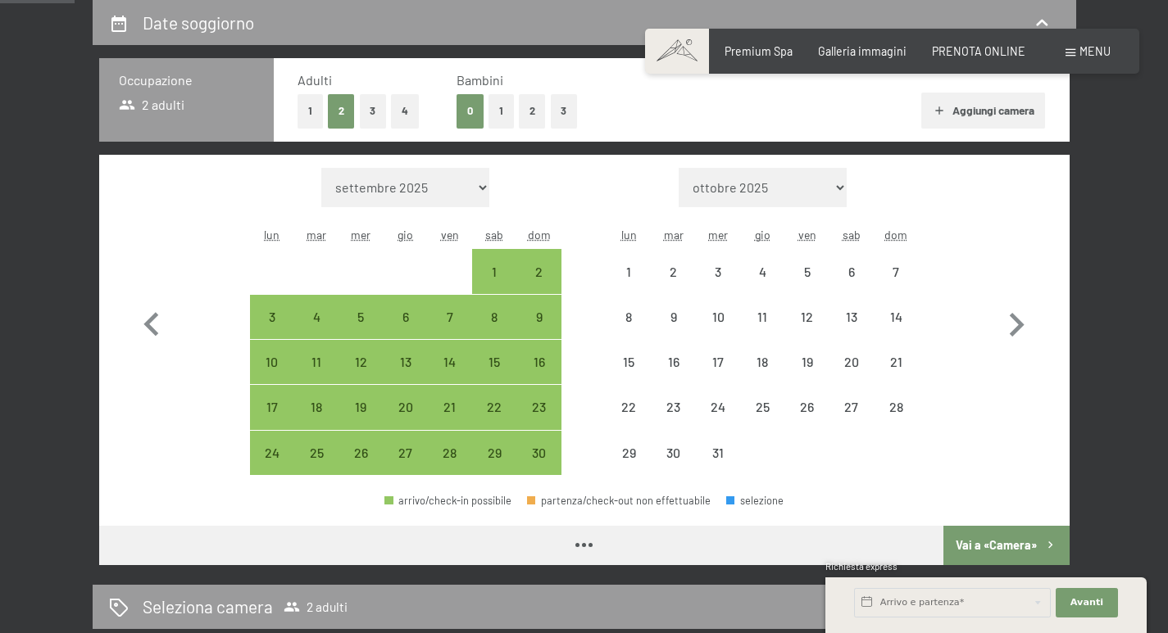
select select "2025-11-01"
select select "2025-12-01"
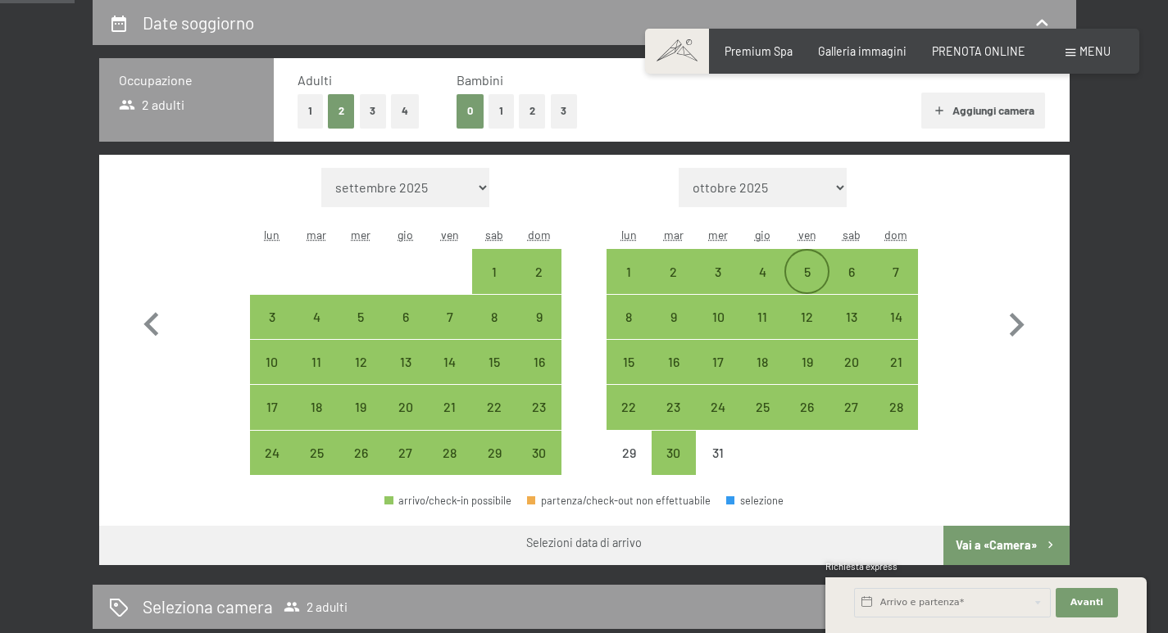
click at [810, 268] on div "5" at bounding box center [806, 286] width 41 height 41
select select "2025-11-01"
select select "2025-12-01"
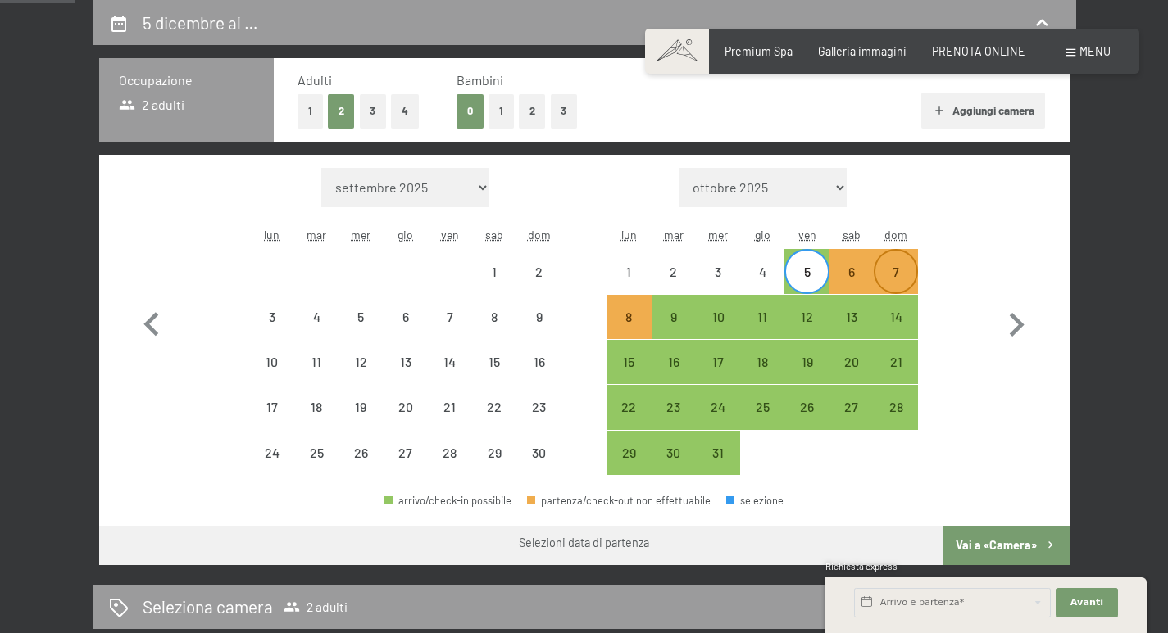
click at [888, 262] on div "7" at bounding box center [895, 271] width 41 height 41
select select "2025-11-01"
select select "2025-12-01"
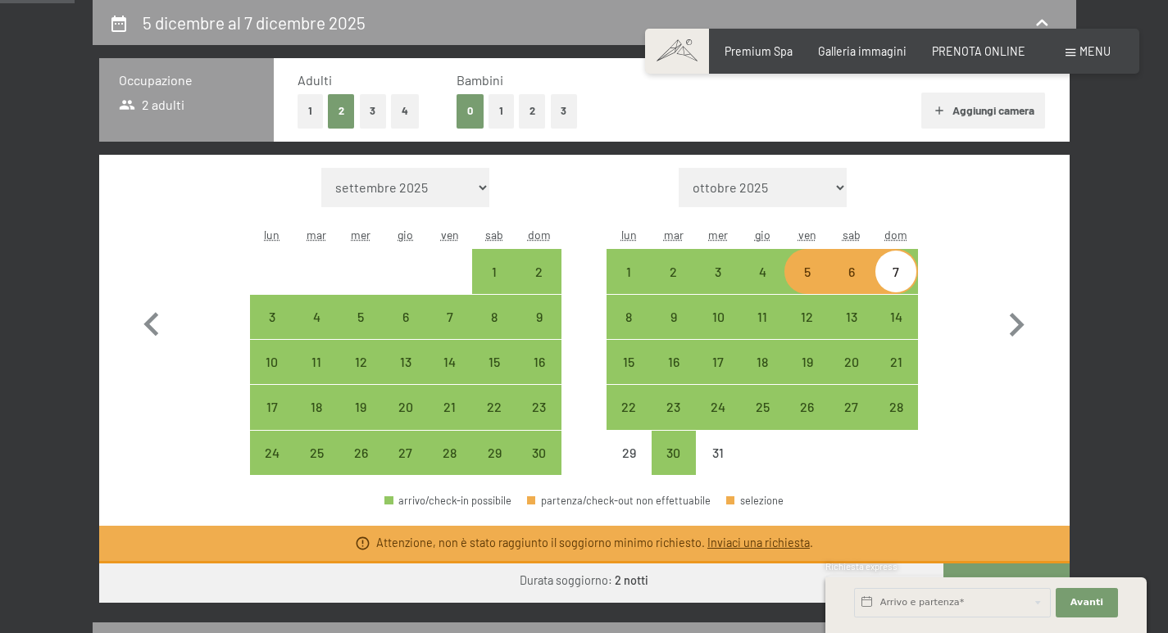
click at [809, 271] on div "5" at bounding box center [806, 286] width 41 height 41
select select "2025-11-01"
select select "2025-12-01"
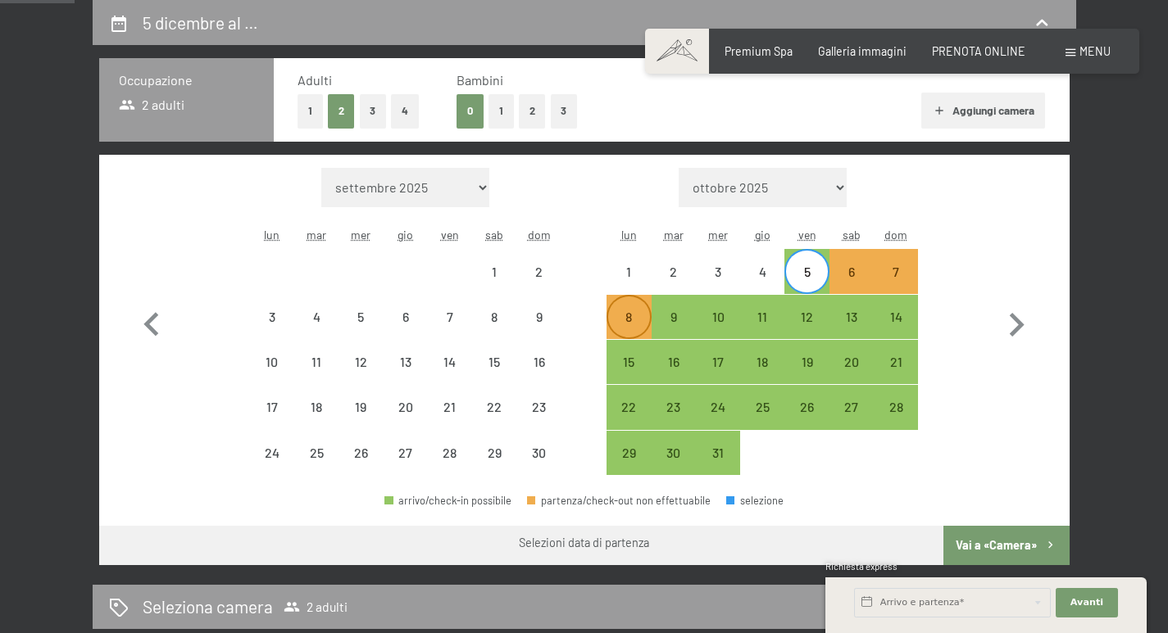
click at [637, 317] on div "8" at bounding box center [628, 331] width 41 height 41
select select "2025-11-01"
select select "2025-12-01"
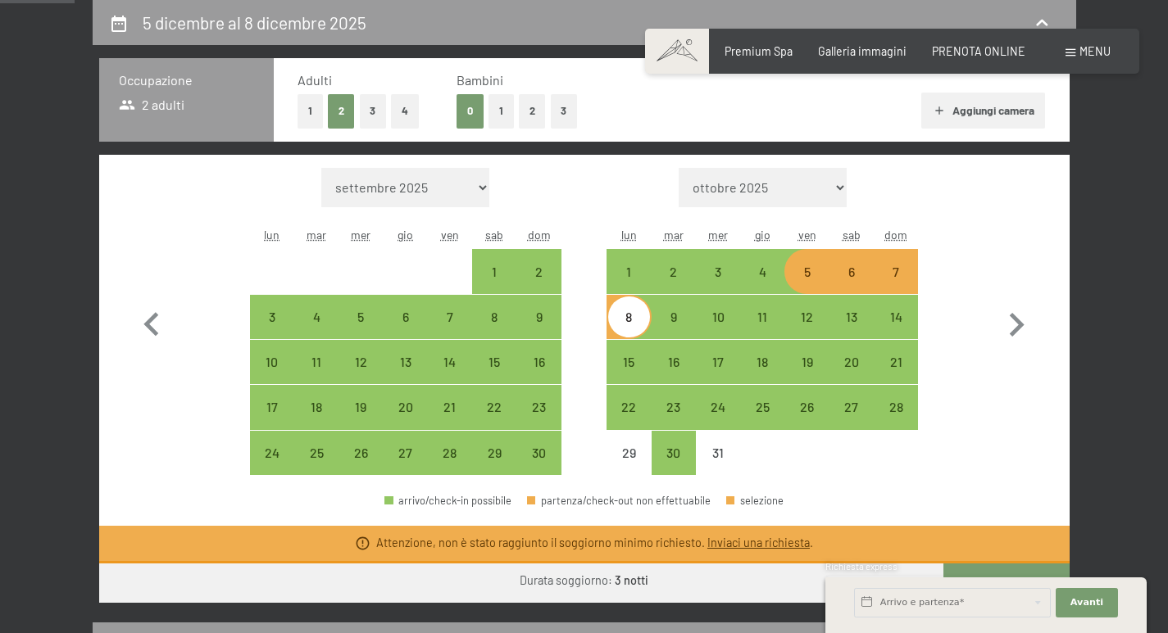
click at [808, 272] on div "5" at bounding box center [806, 286] width 41 height 41
select select "2025-11-01"
select select "2025-12-01"
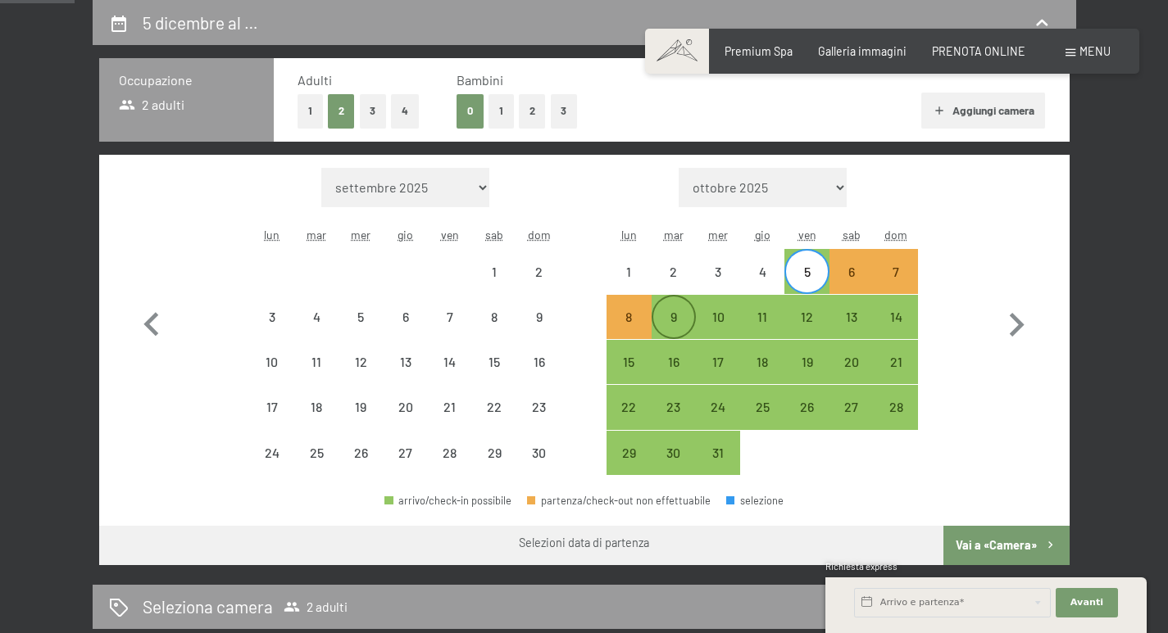
click at [681, 307] on div "9" at bounding box center [673, 317] width 41 height 41
select select "2025-11-01"
select select "2025-12-01"
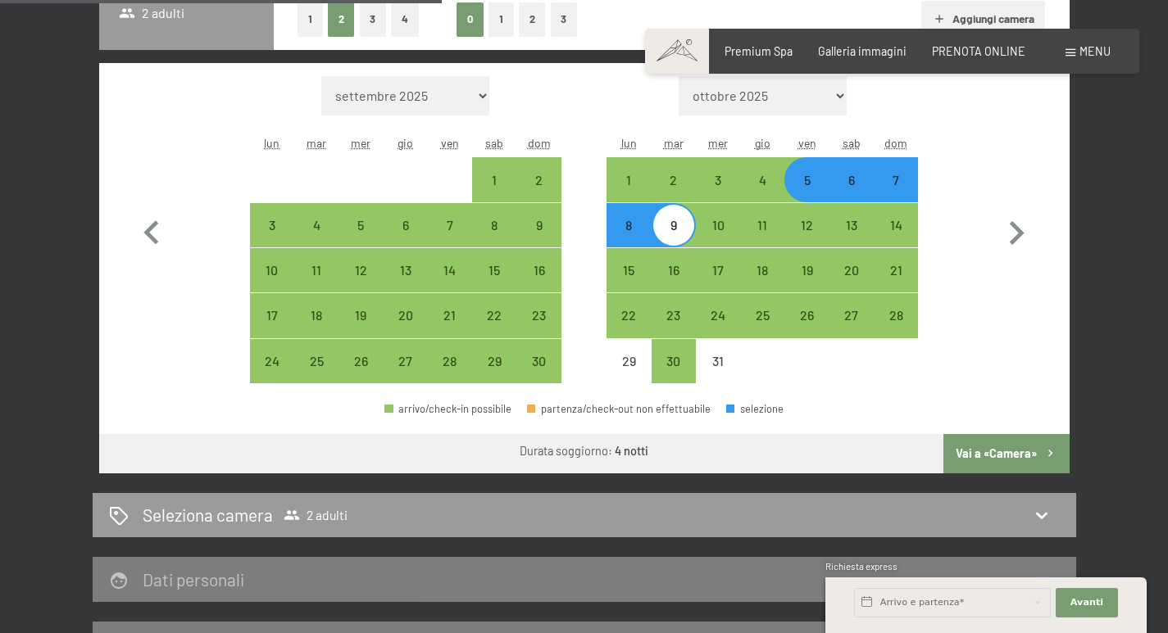
scroll to position [601, 0]
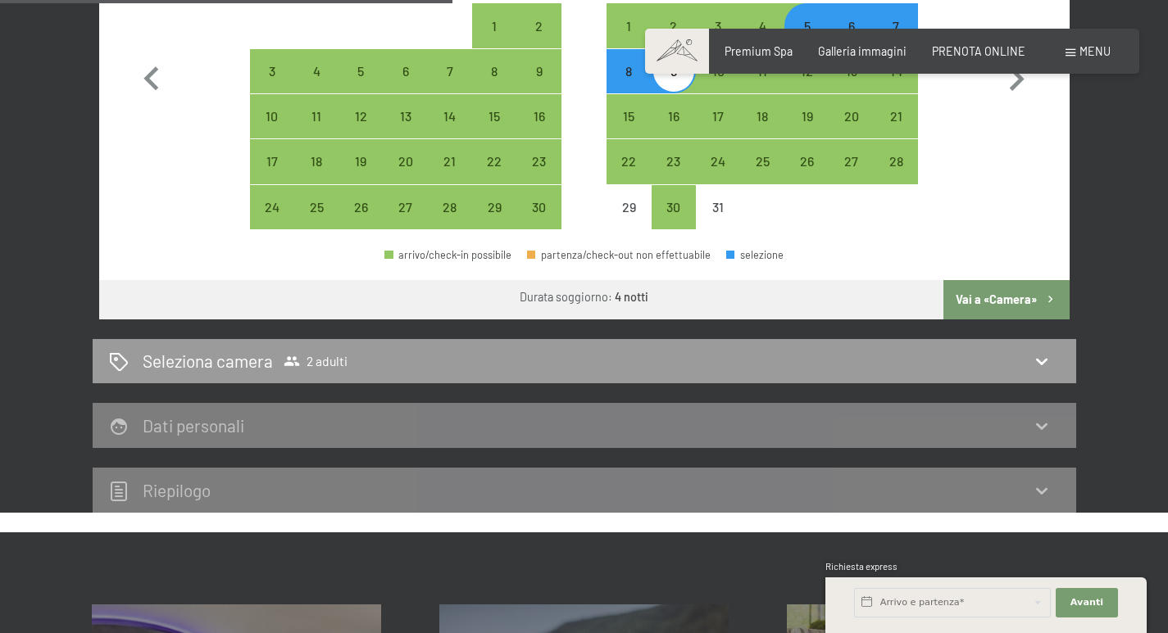
click at [1012, 300] on button "Vai a «Camera»" at bounding box center [1005, 299] width 125 height 39
select select "2025-11-01"
select select "2025-12-01"
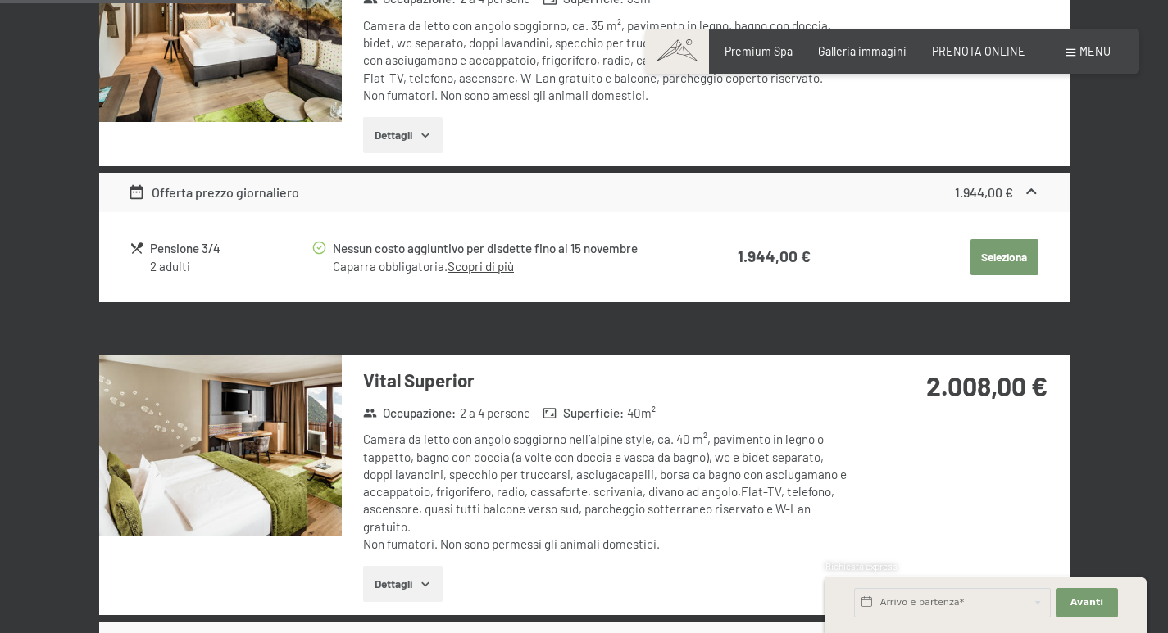
scroll to position [356, 0]
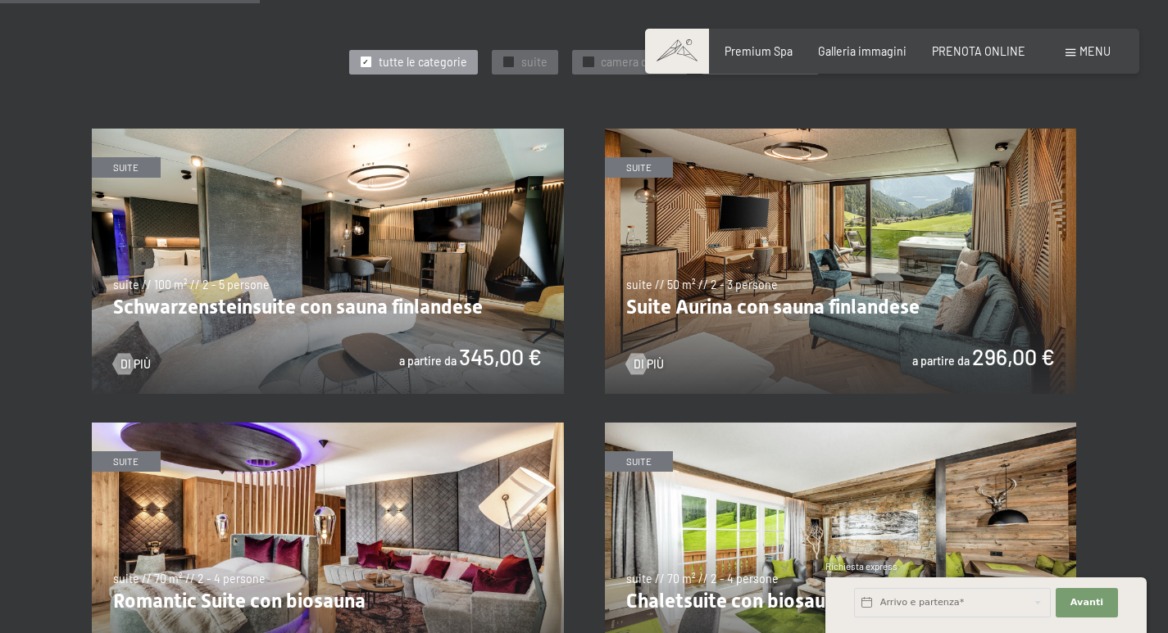
scroll to position [1065, 0]
